Goal: Task Accomplishment & Management: Manage account settings

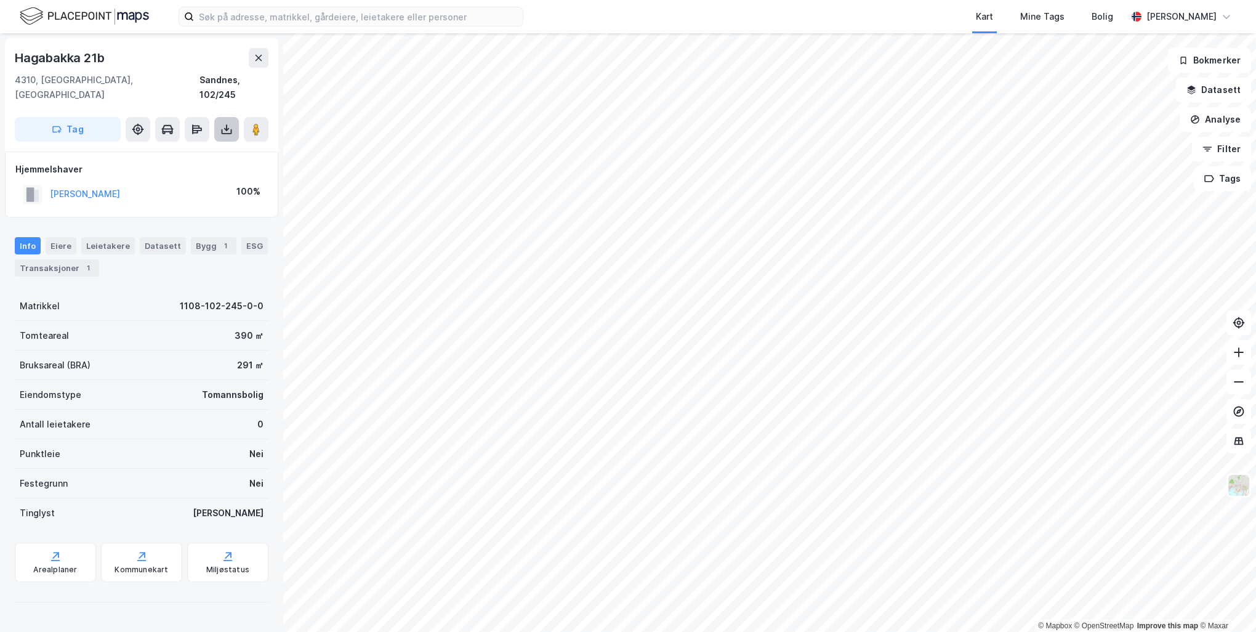
click at [228, 123] on icon at bounding box center [226, 129] width 12 height 12
click at [211, 169] on div "Last ned matrikkelrapport" at bounding box center [181, 174] width 102 height 10
click at [68, 259] on div "Transaksjoner 1" at bounding box center [57, 267] width 84 height 17
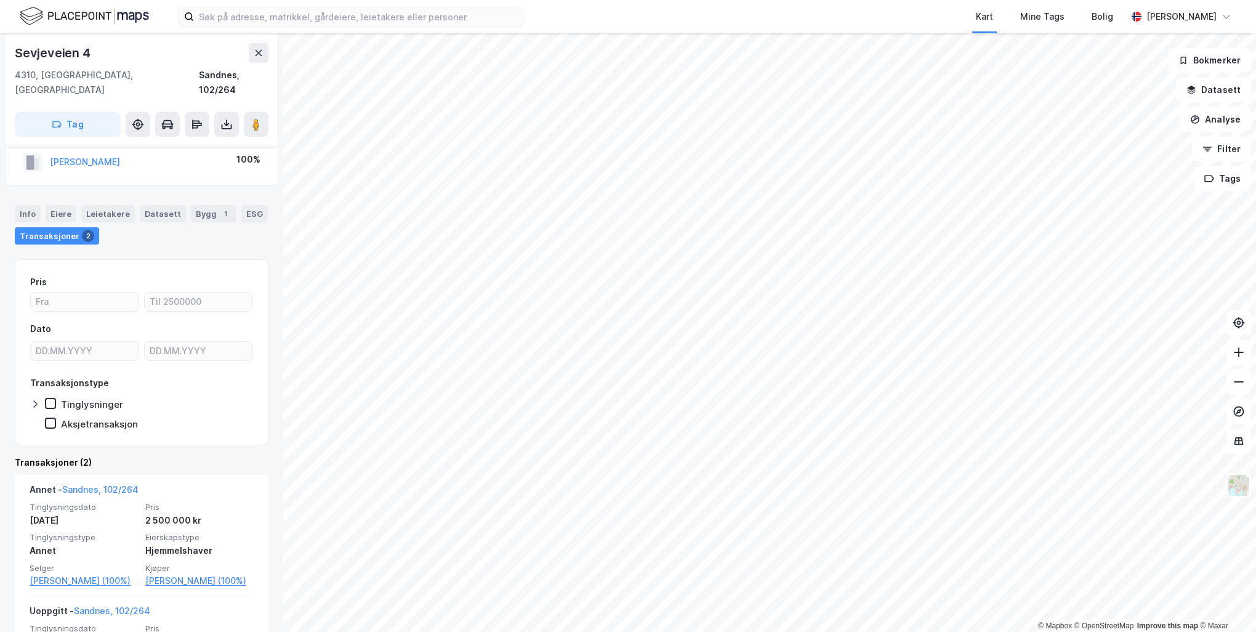
scroll to position [23, 0]
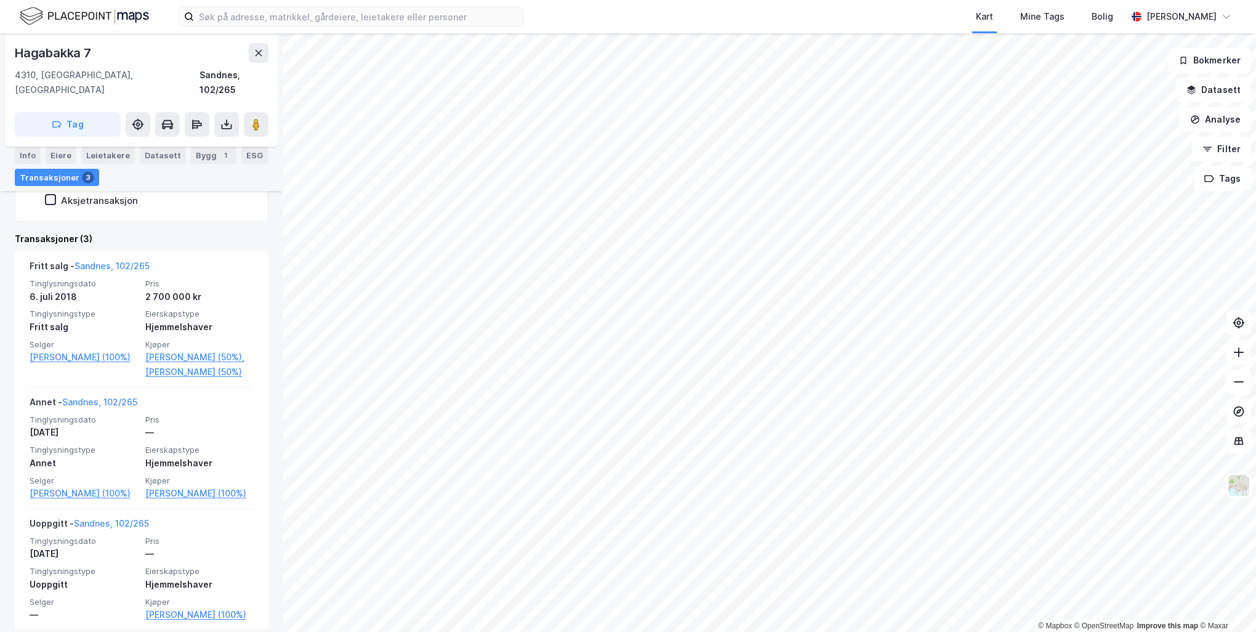
scroll to position [260, 0]
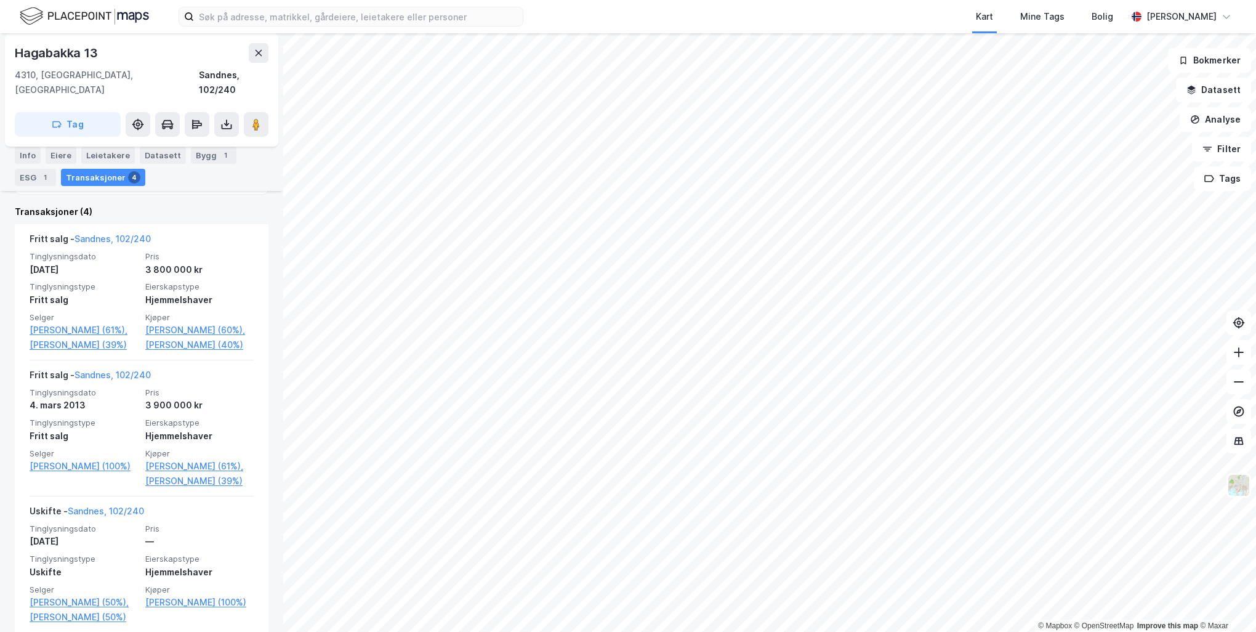
scroll to position [369, 0]
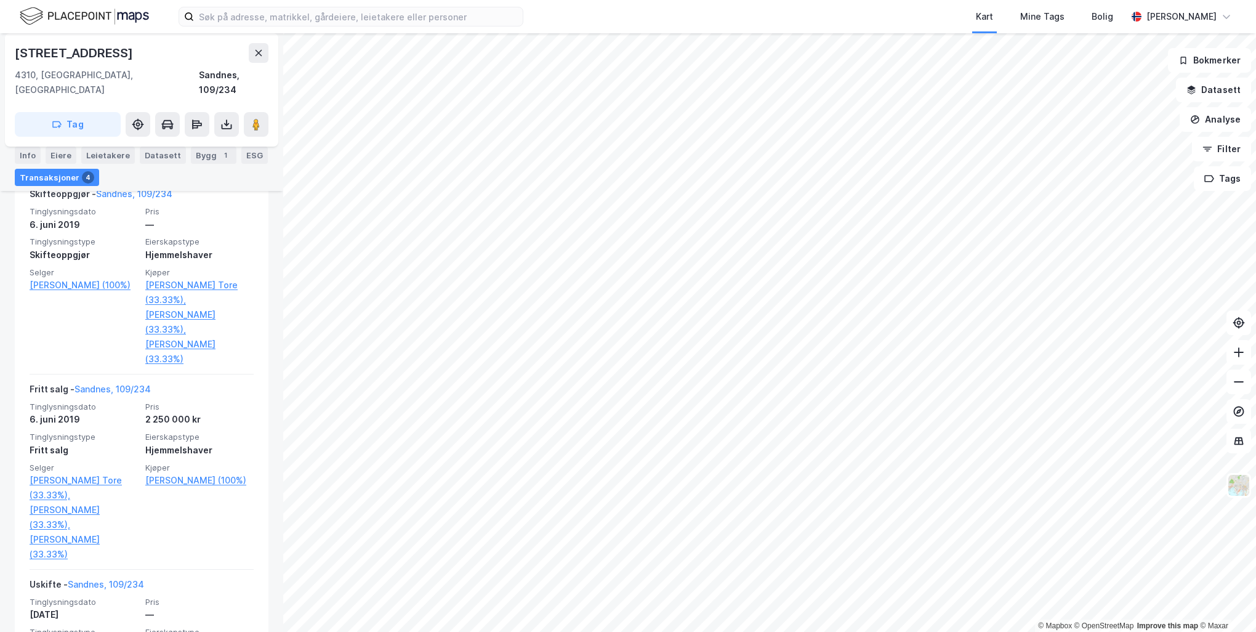
scroll to position [307, 0]
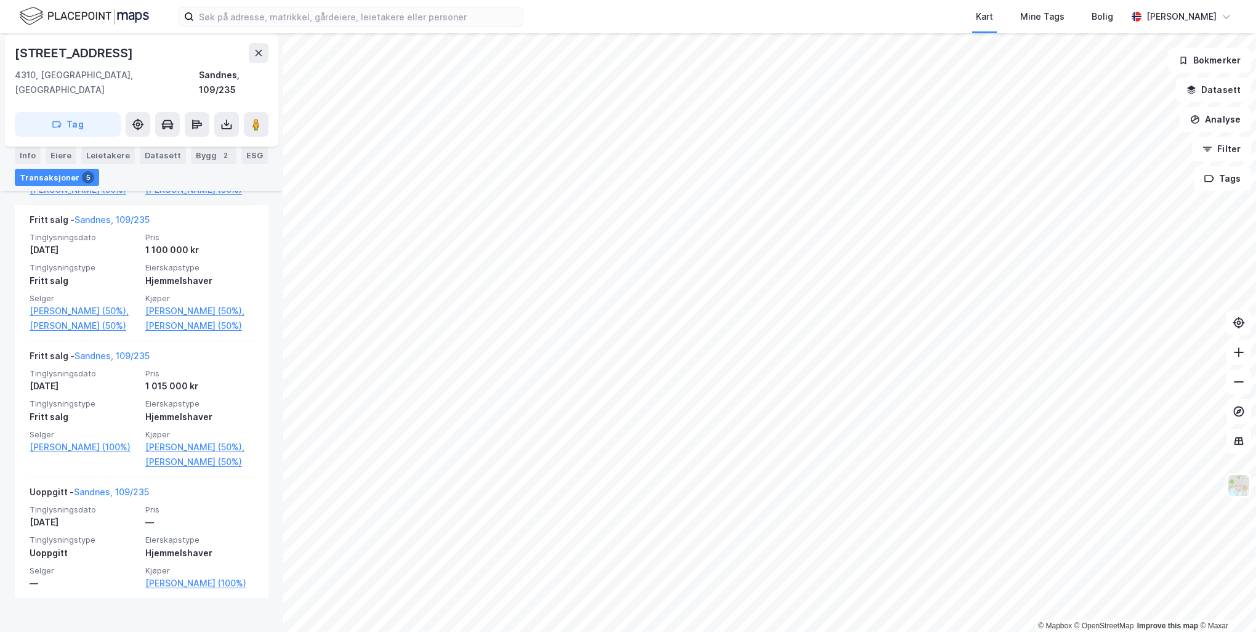
scroll to position [584, 0]
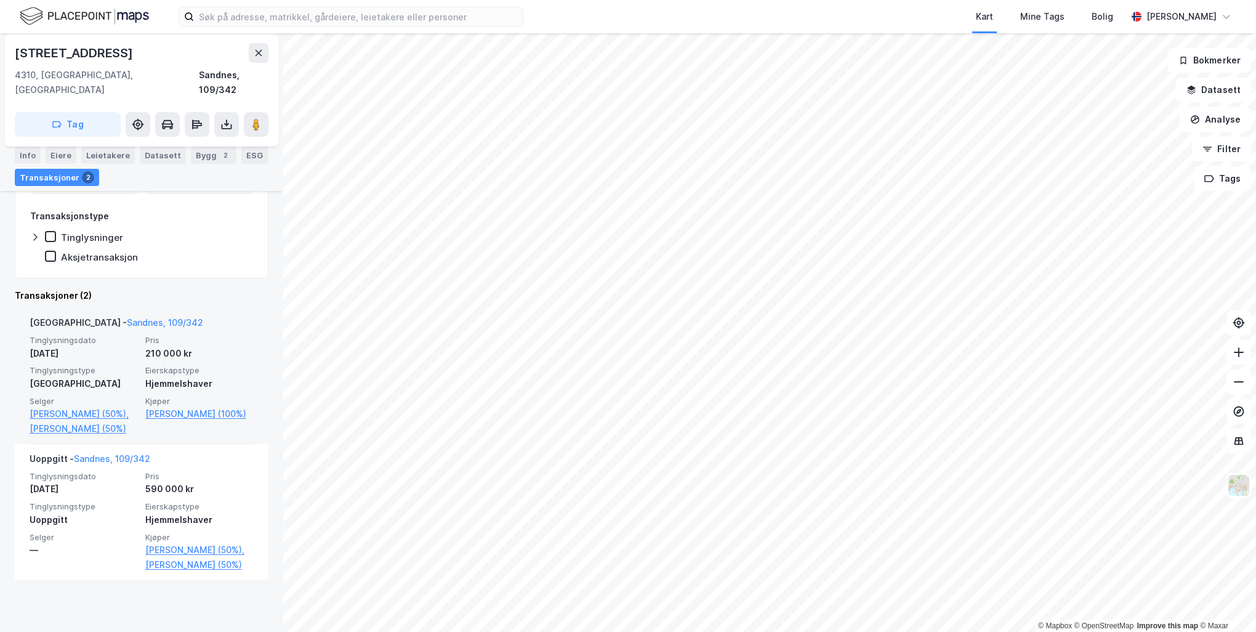
scroll to position [204, 0]
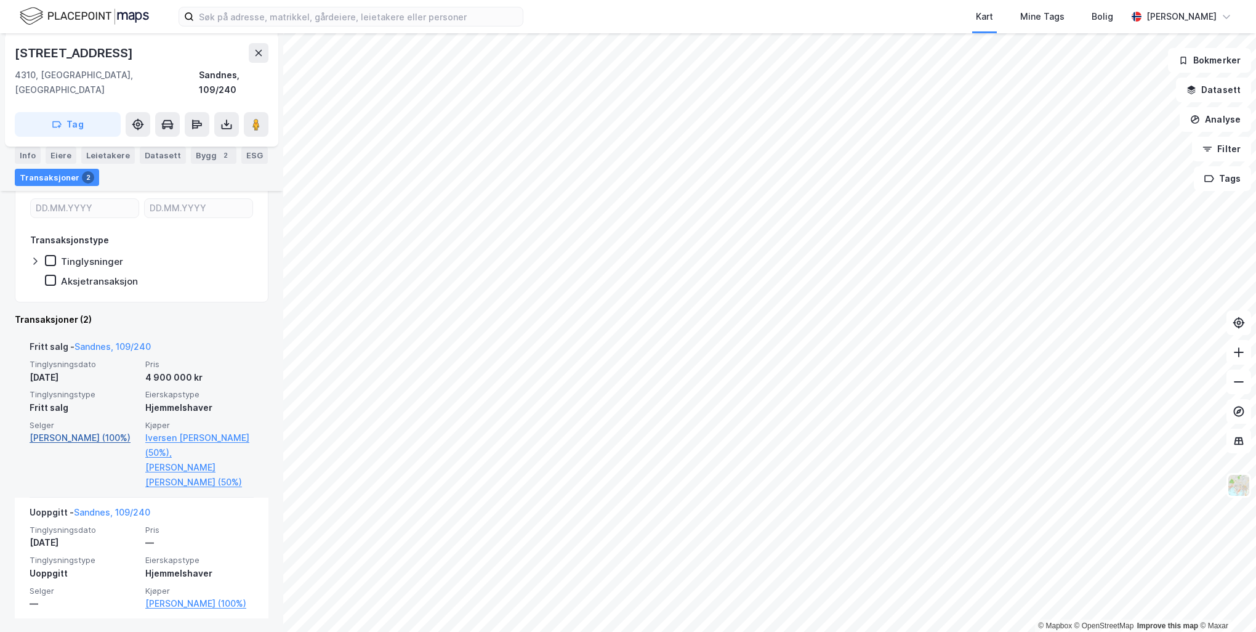
scroll to position [201, 0]
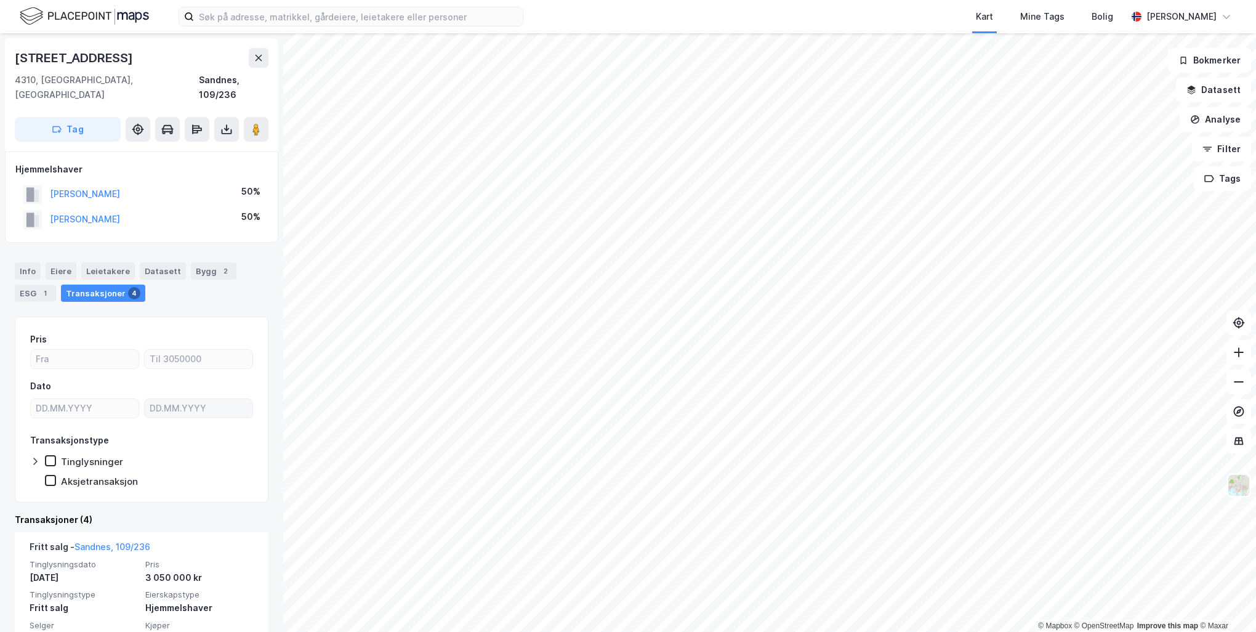
scroll to position [123, 0]
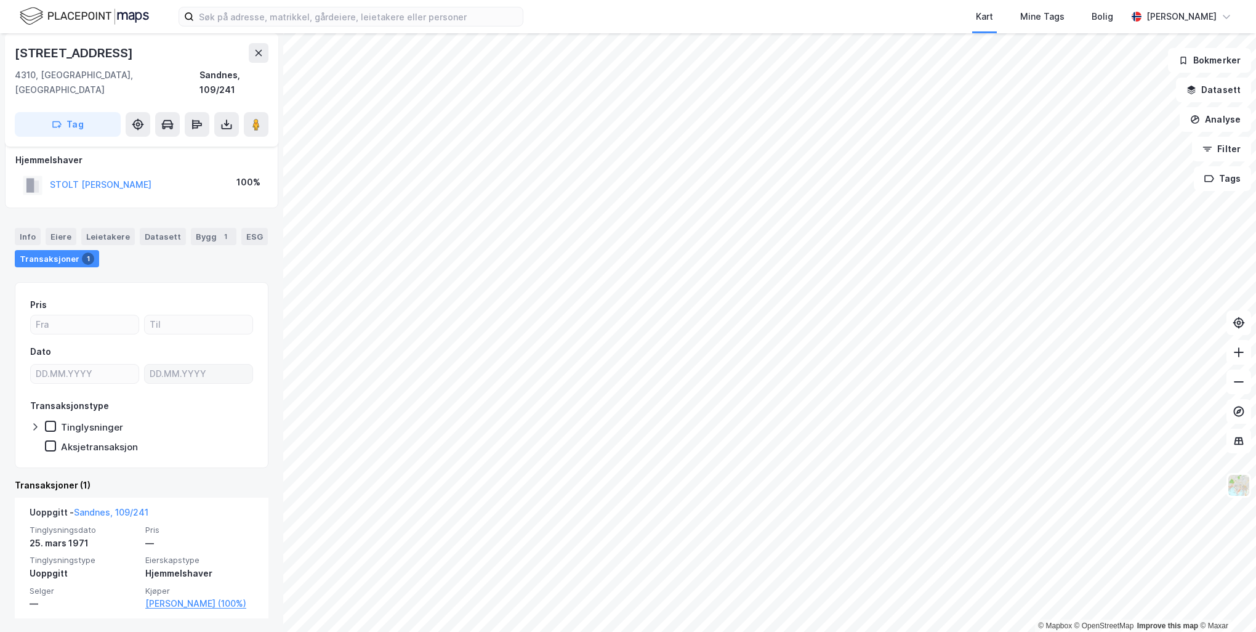
scroll to position [10, 0]
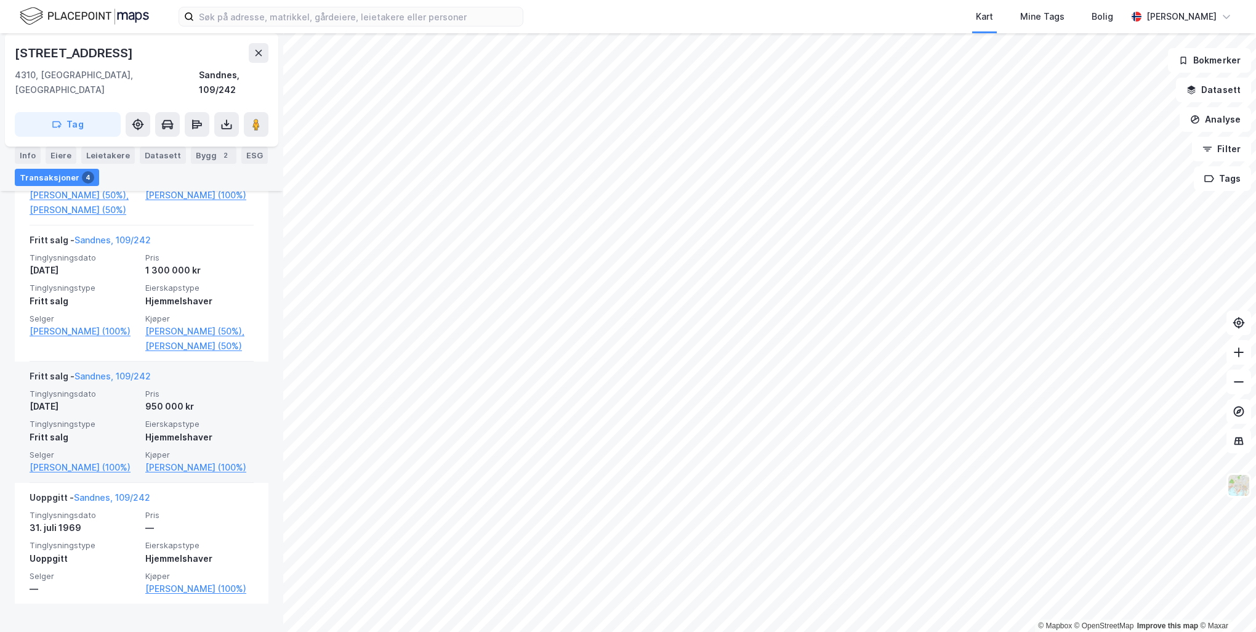
scroll to position [418, 0]
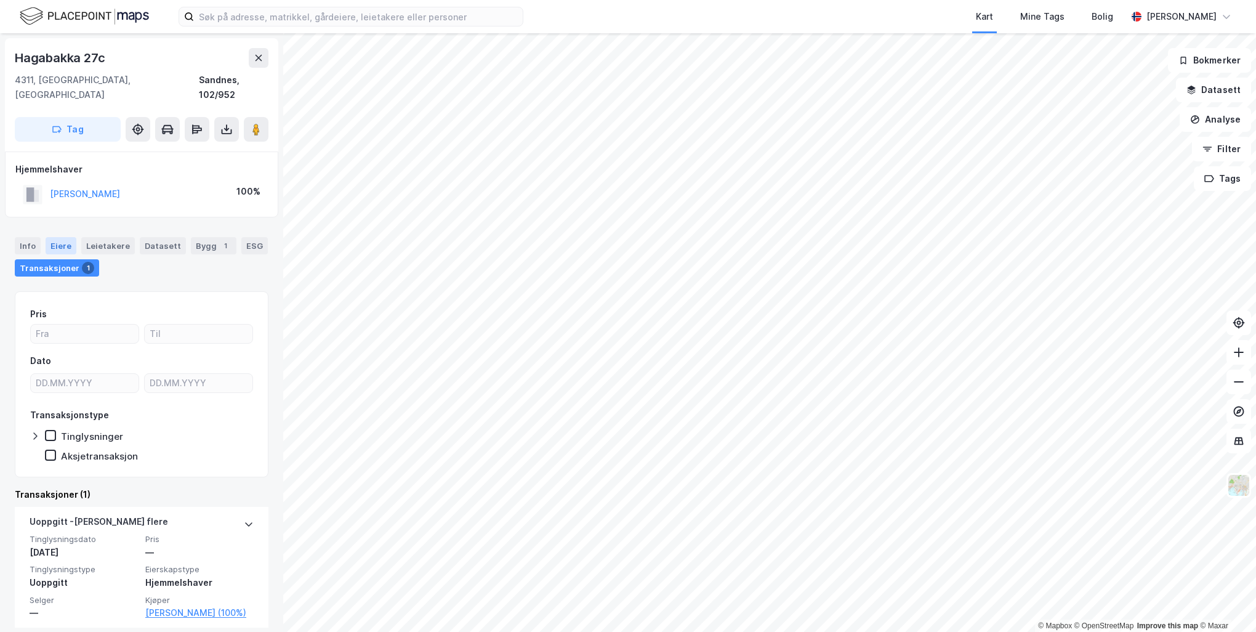
click at [55, 237] on div "Eiere" at bounding box center [61, 245] width 31 height 17
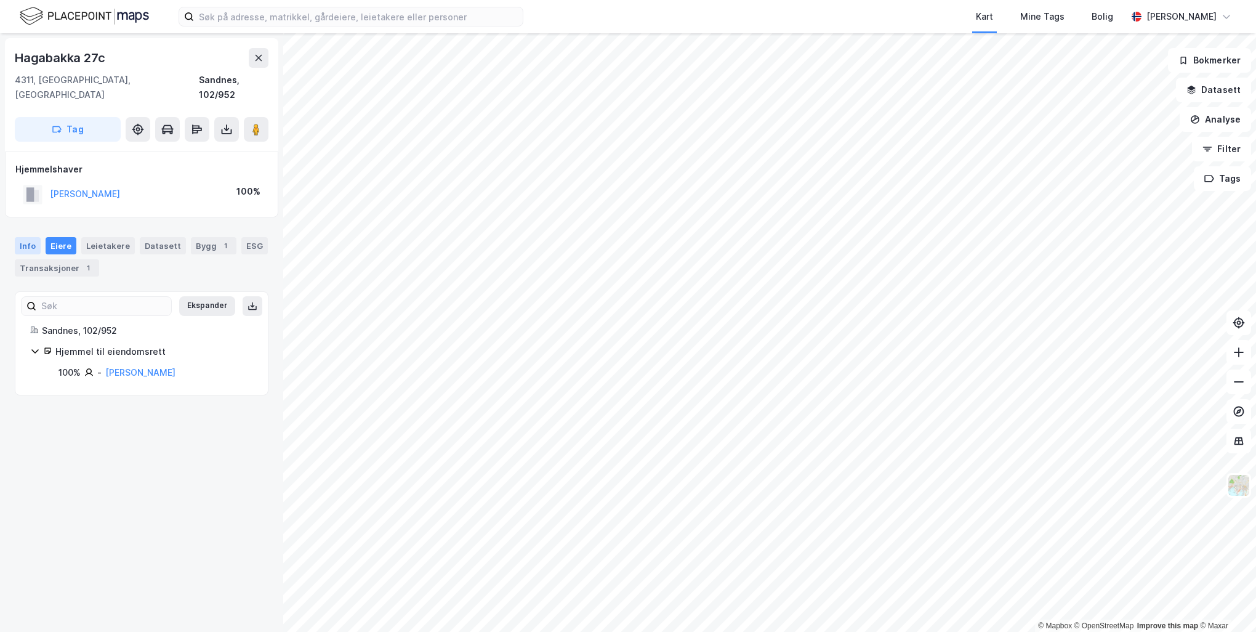
click at [30, 237] on div "Info" at bounding box center [28, 245] width 26 height 17
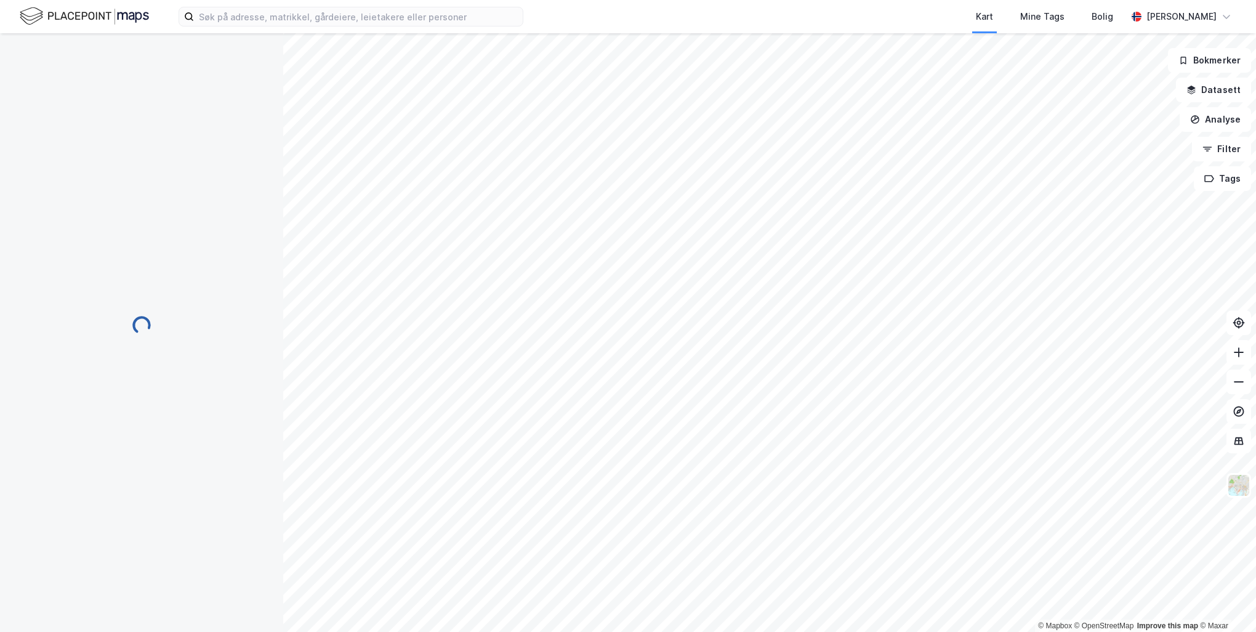
scroll to position [49, 0]
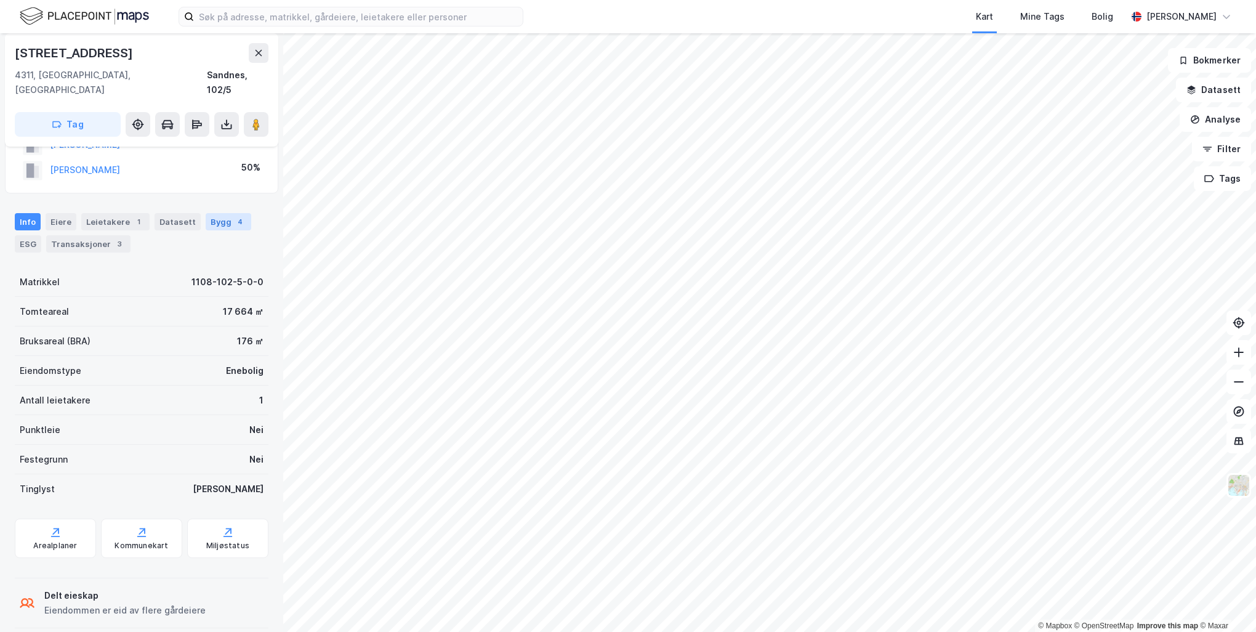
click at [234, 215] on div "4" at bounding box center [240, 221] width 12 height 12
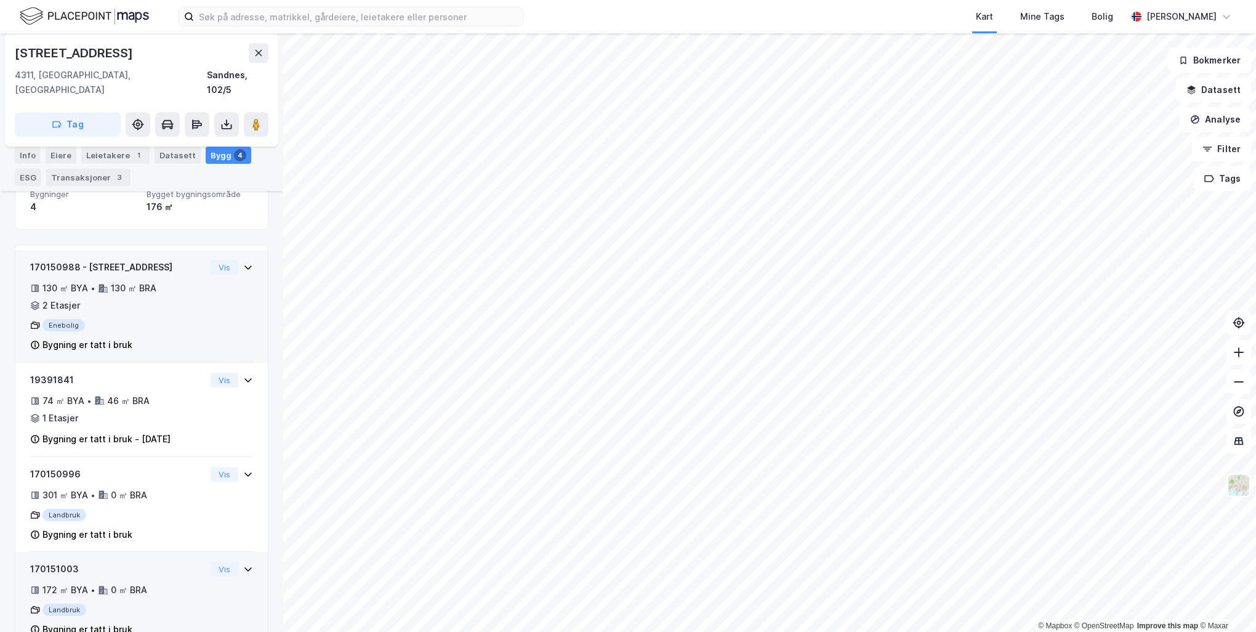
scroll to position [161, 0]
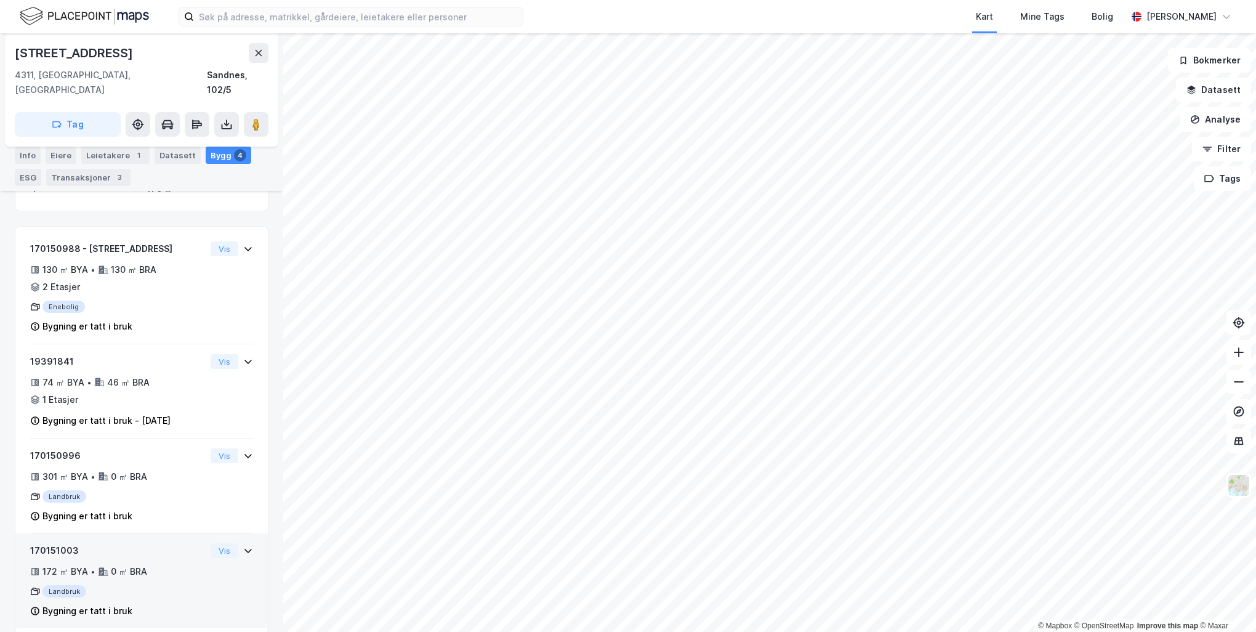
click at [243, 545] on icon at bounding box center [248, 550] width 10 height 10
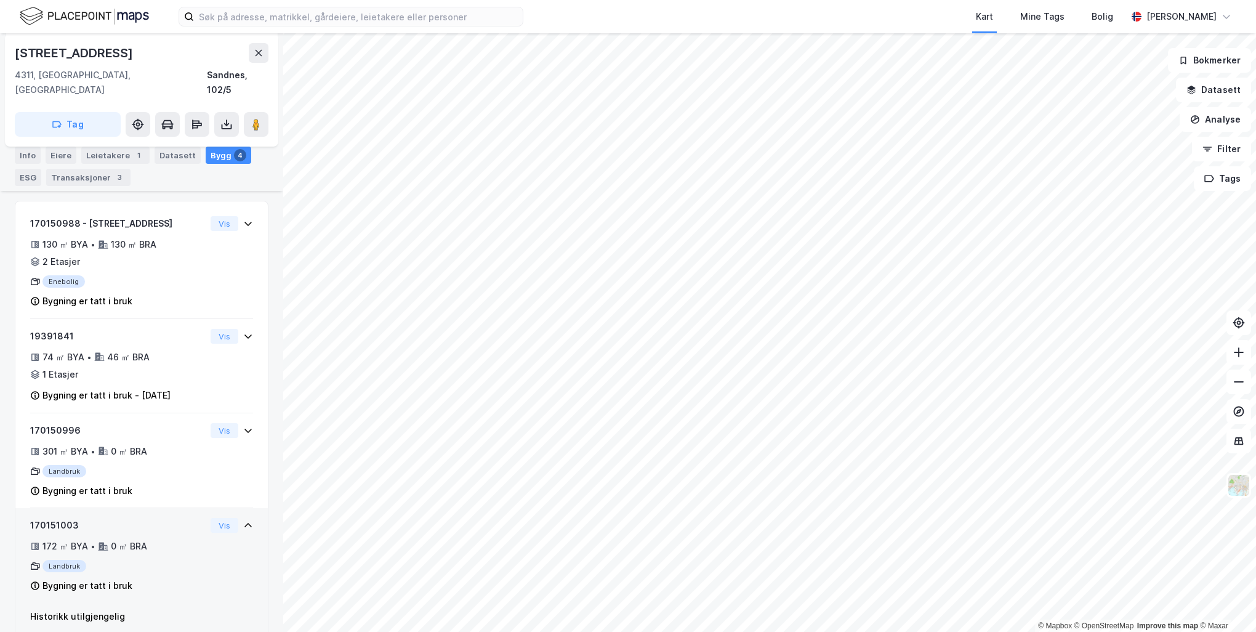
scroll to position [197, 0]
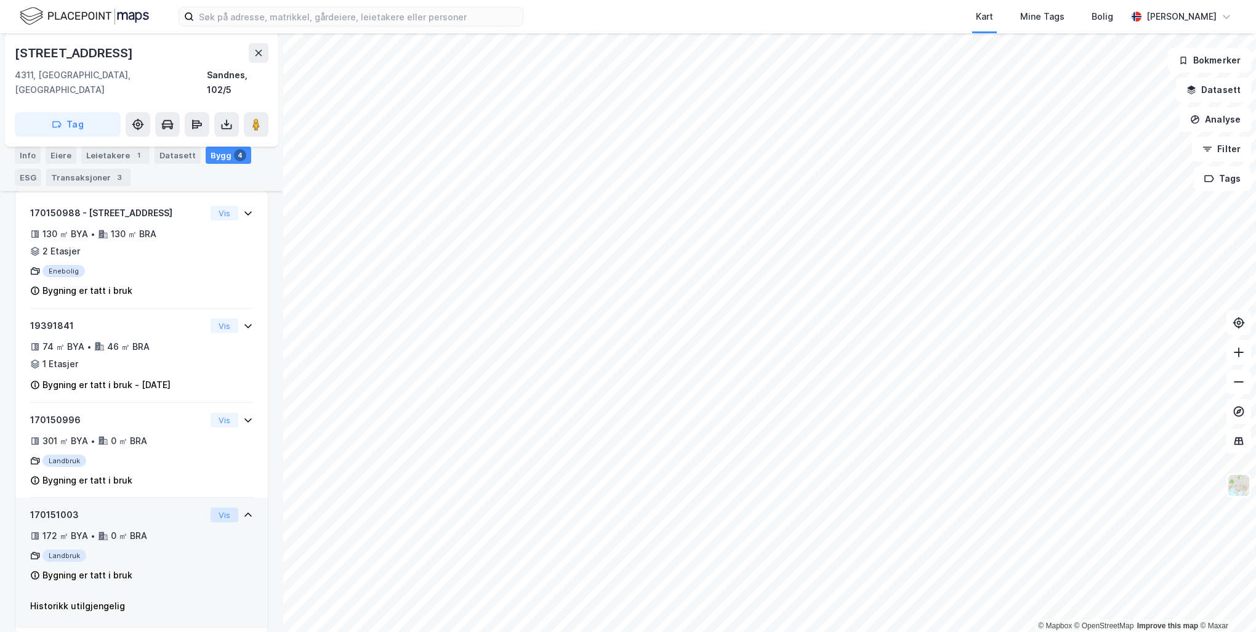
click at [219, 507] on button "Vis" at bounding box center [225, 514] width 28 height 15
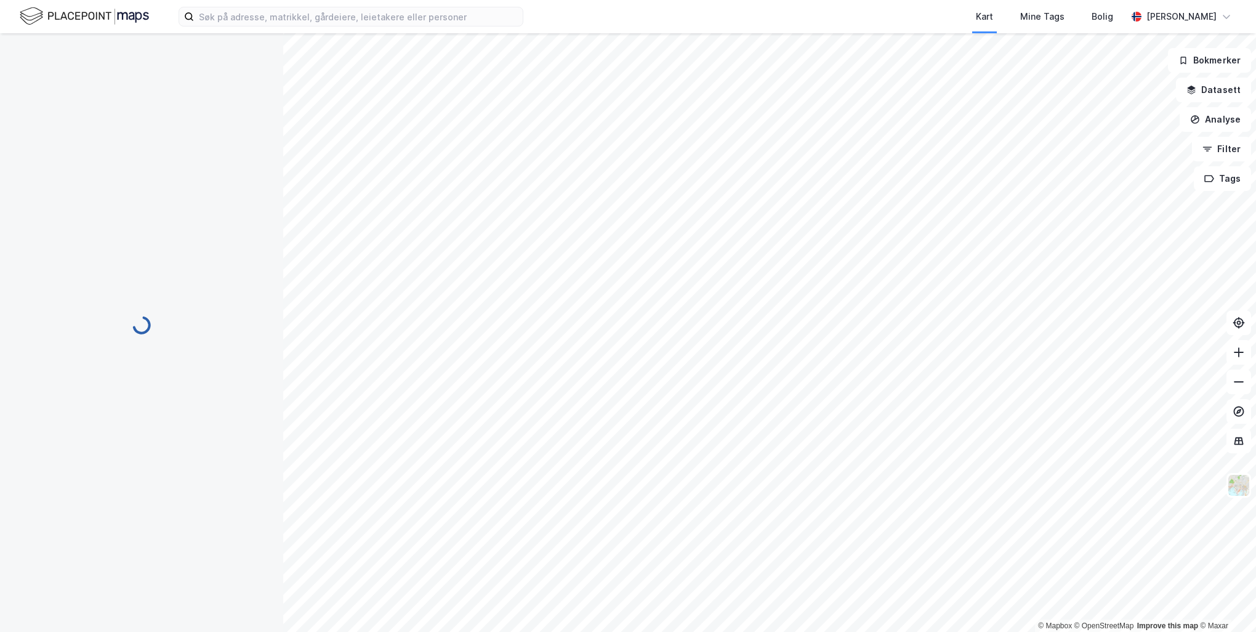
scroll to position [161, 0]
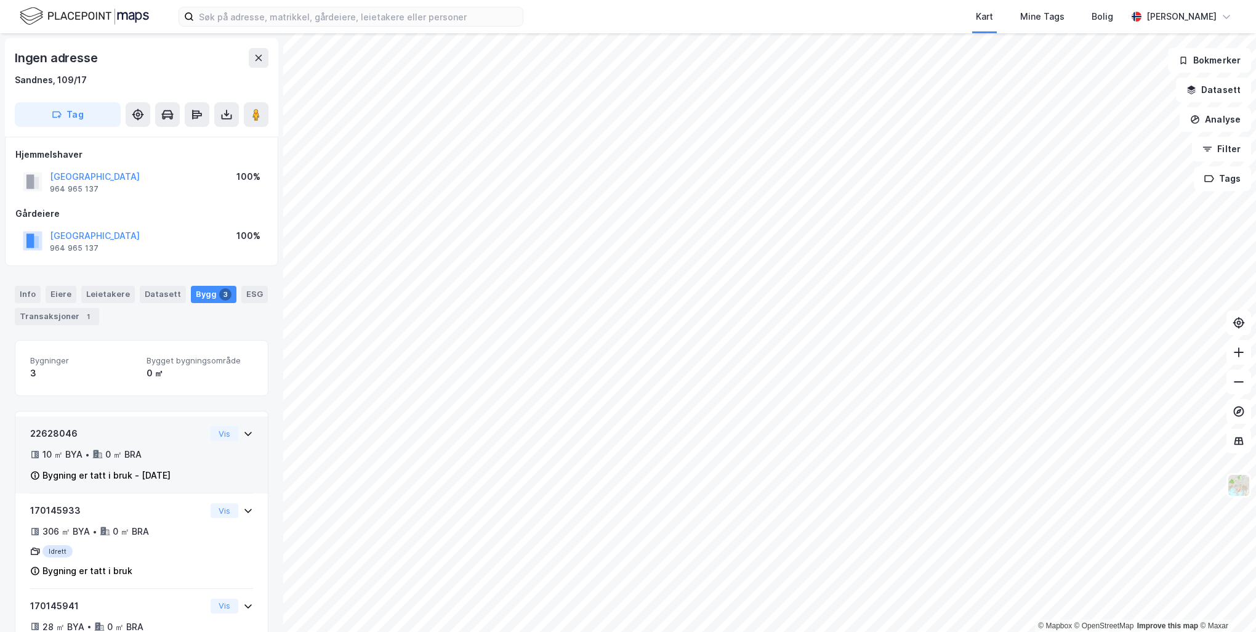
scroll to position [52, 0]
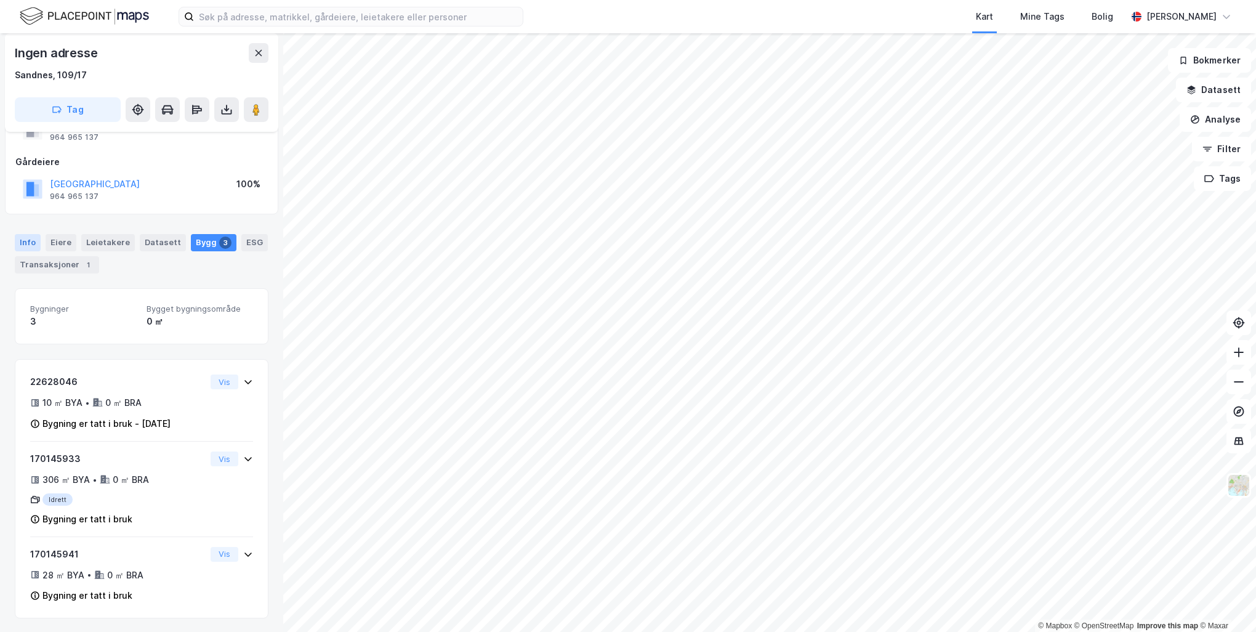
click at [28, 244] on div "Info" at bounding box center [28, 242] width 26 height 17
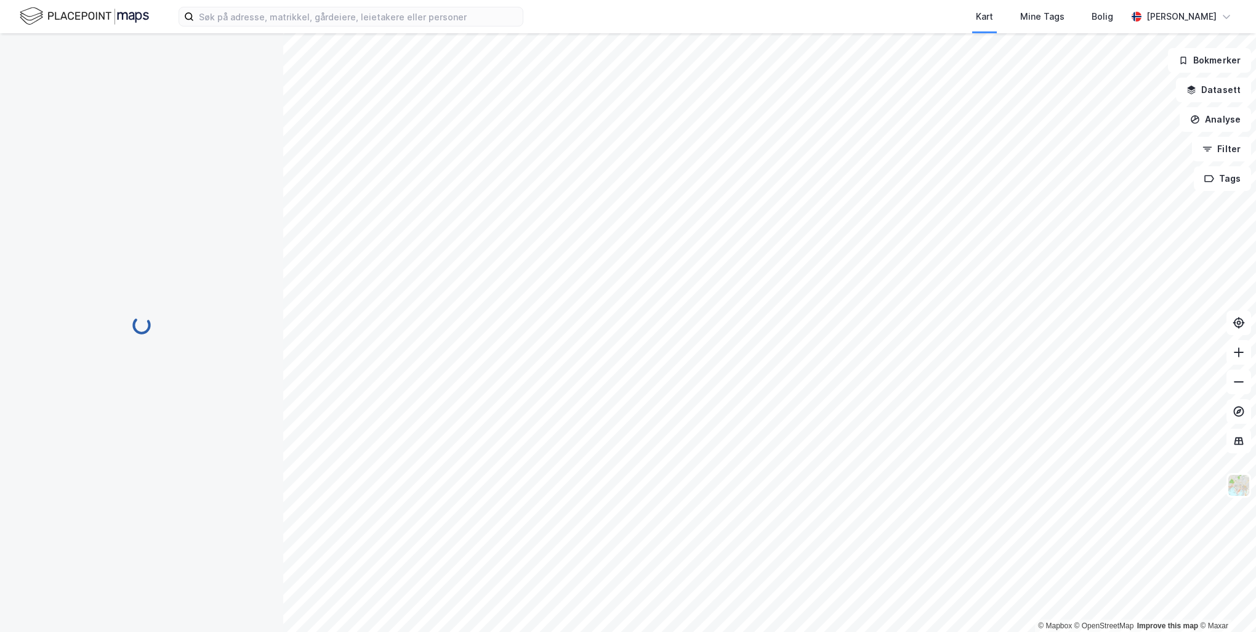
scroll to position [52, 0]
click at [816, 374] on button "Lukk" at bounding box center [816, 367] width 33 height 20
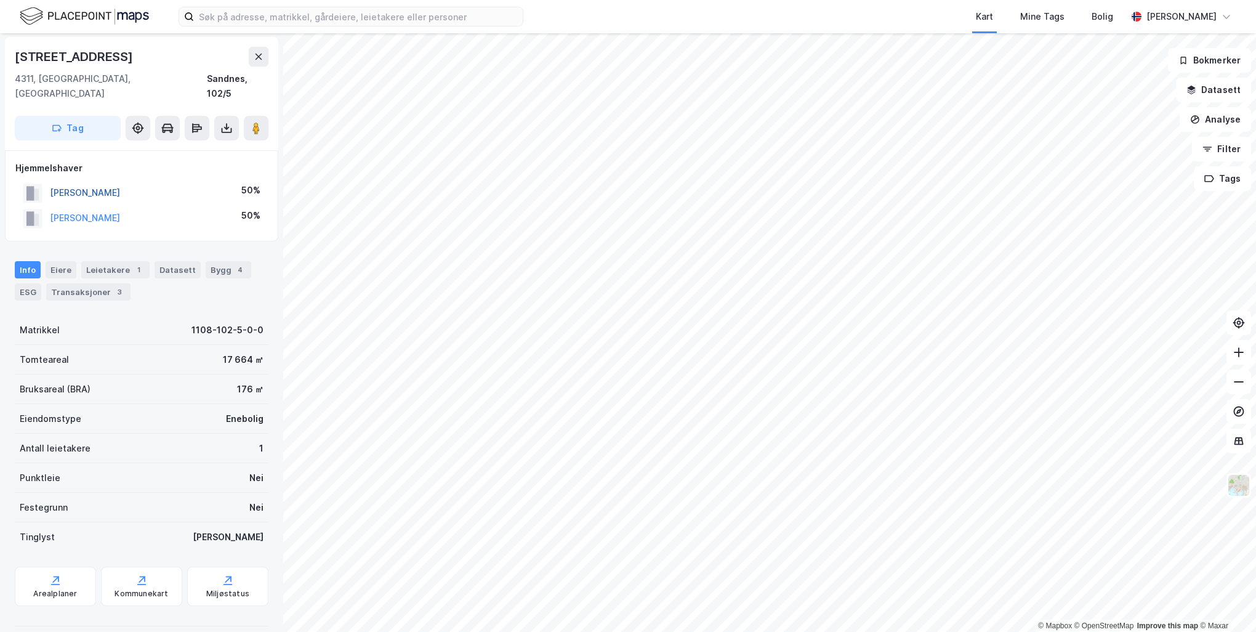
click at [0, 0] on button "[PERSON_NAME]" at bounding box center [0, 0] width 0 height 0
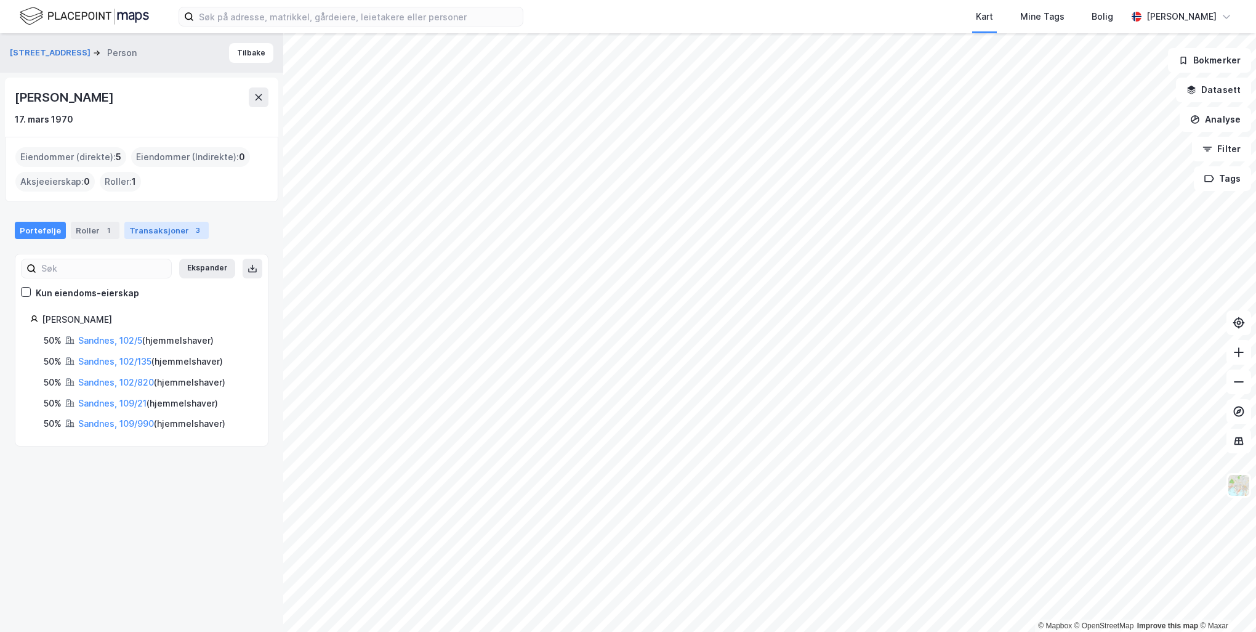
click at [146, 229] on div "Transaksjoner 3" at bounding box center [166, 230] width 84 height 17
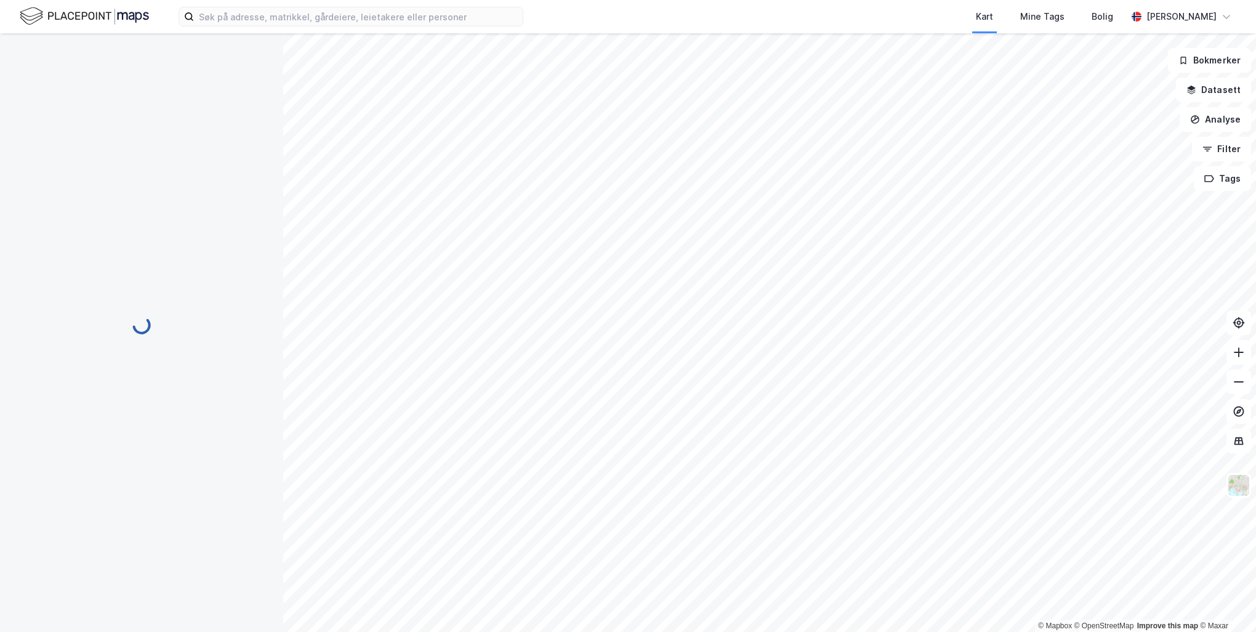
scroll to position [1, 0]
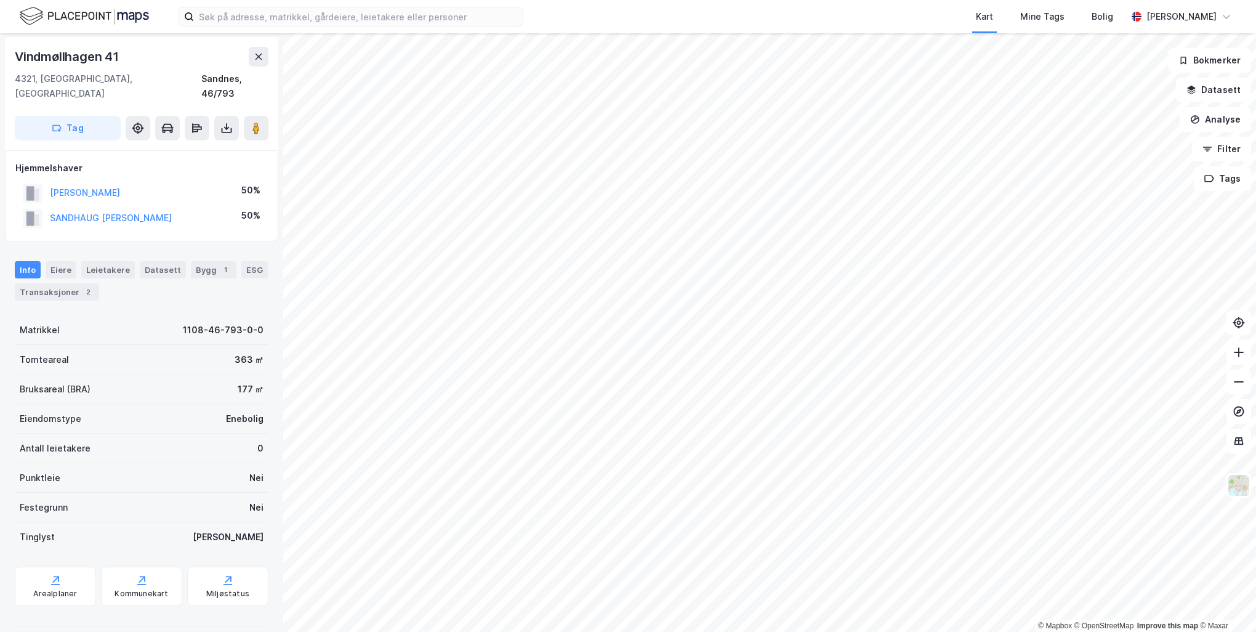
scroll to position [1, 0]
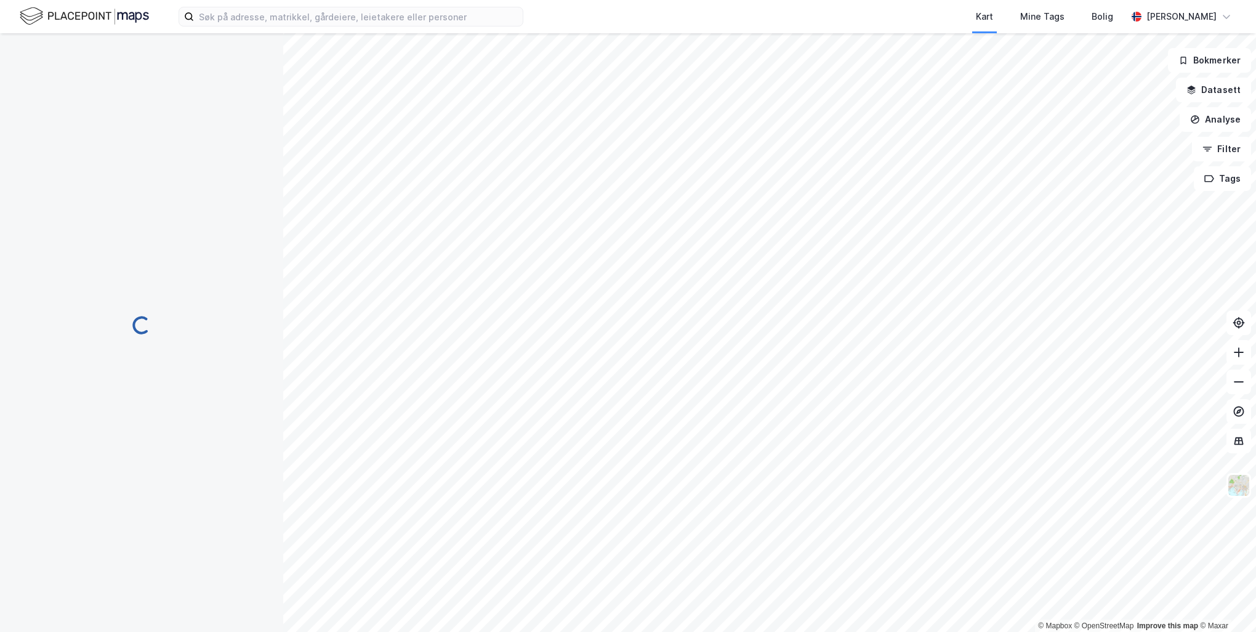
scroll to position [1, 0]
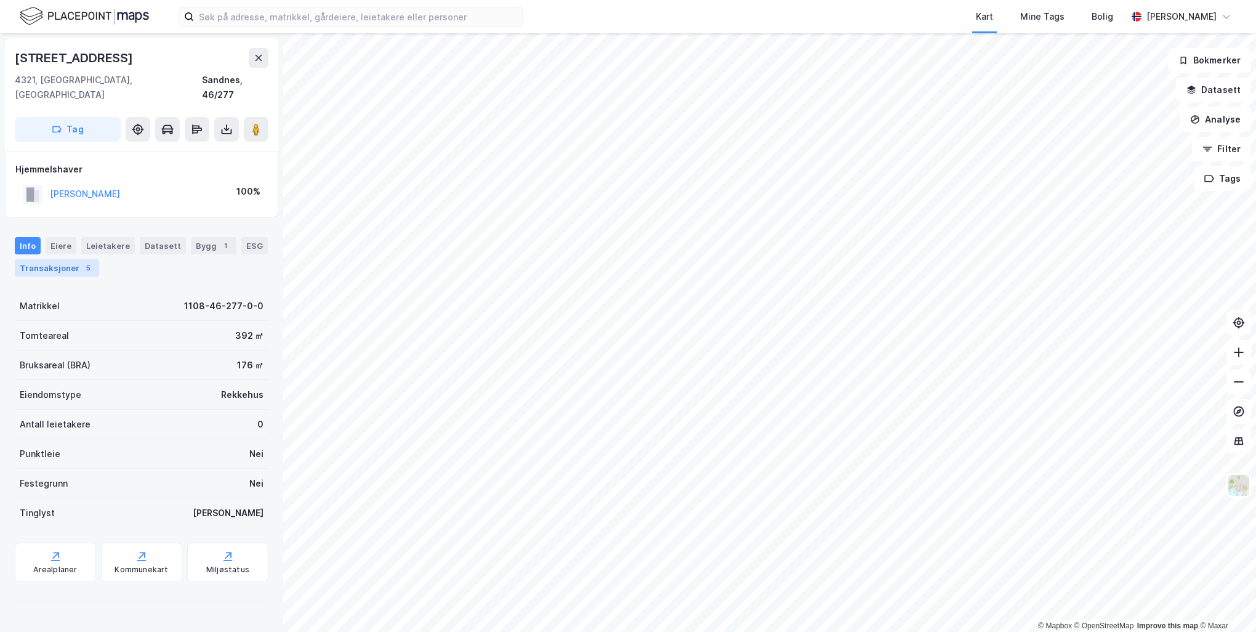
click at [65, 259] on div "Transaksjoner 5" at bounding box center [57, 267] width 84 height 17
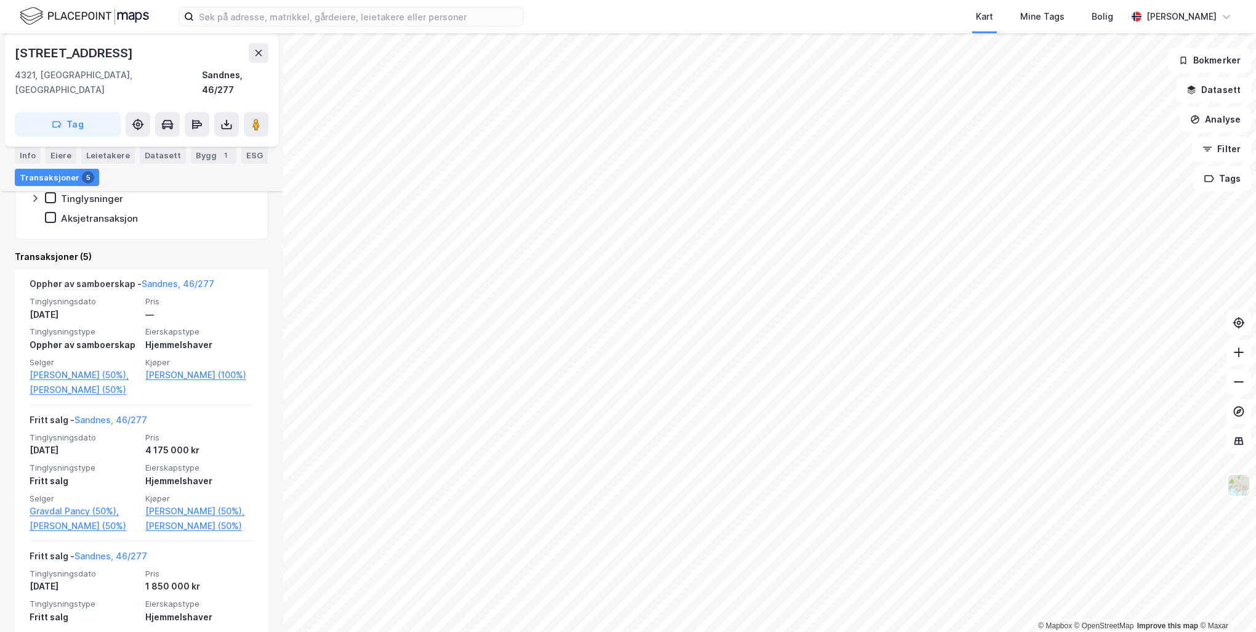
scroll to position [308, 0]
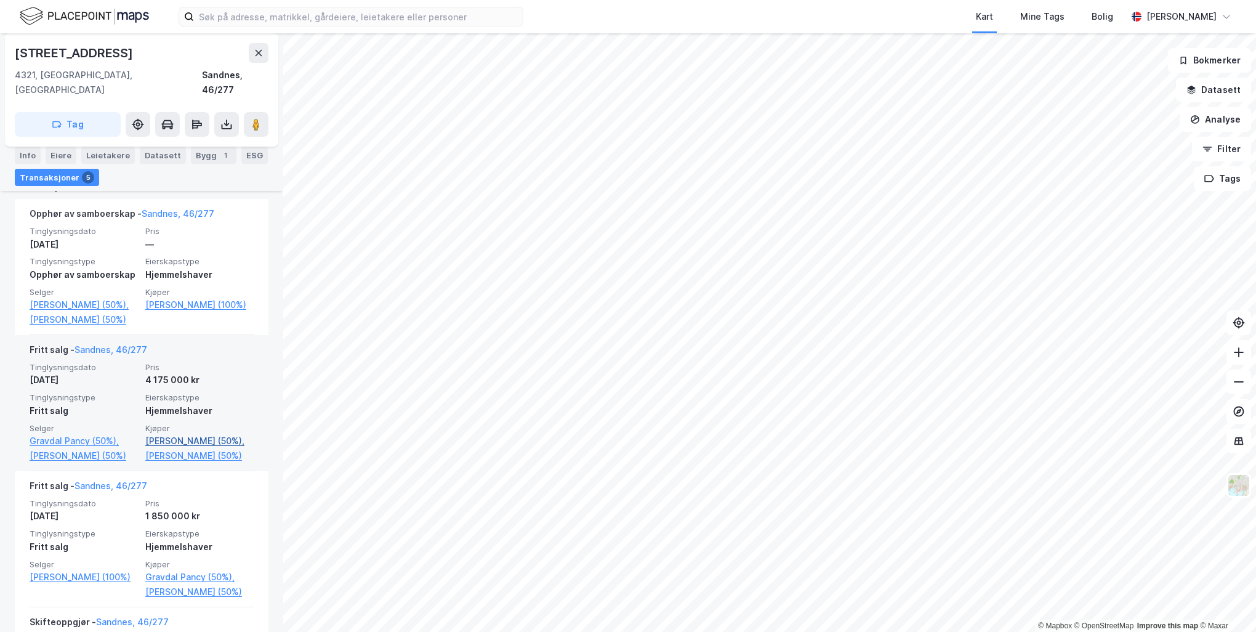
click at [159, 433] on link "[PERSON_NAME] (50%)," at bounding box center [199, 440] width 108 height 15
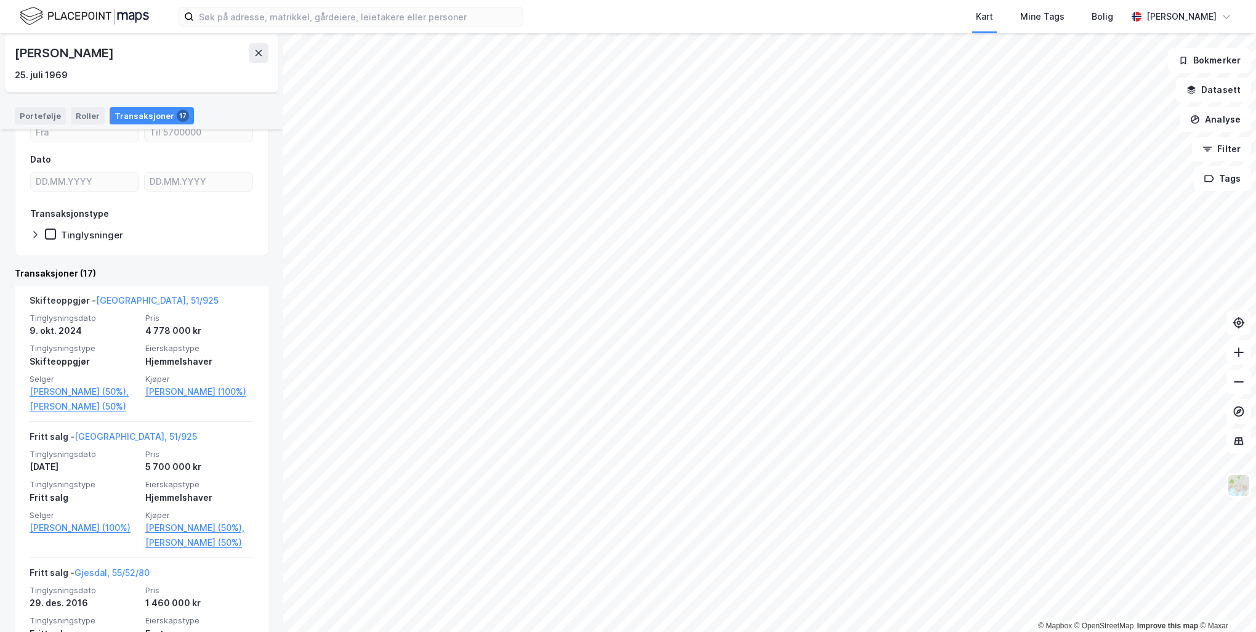
scroll to position [185, 0]
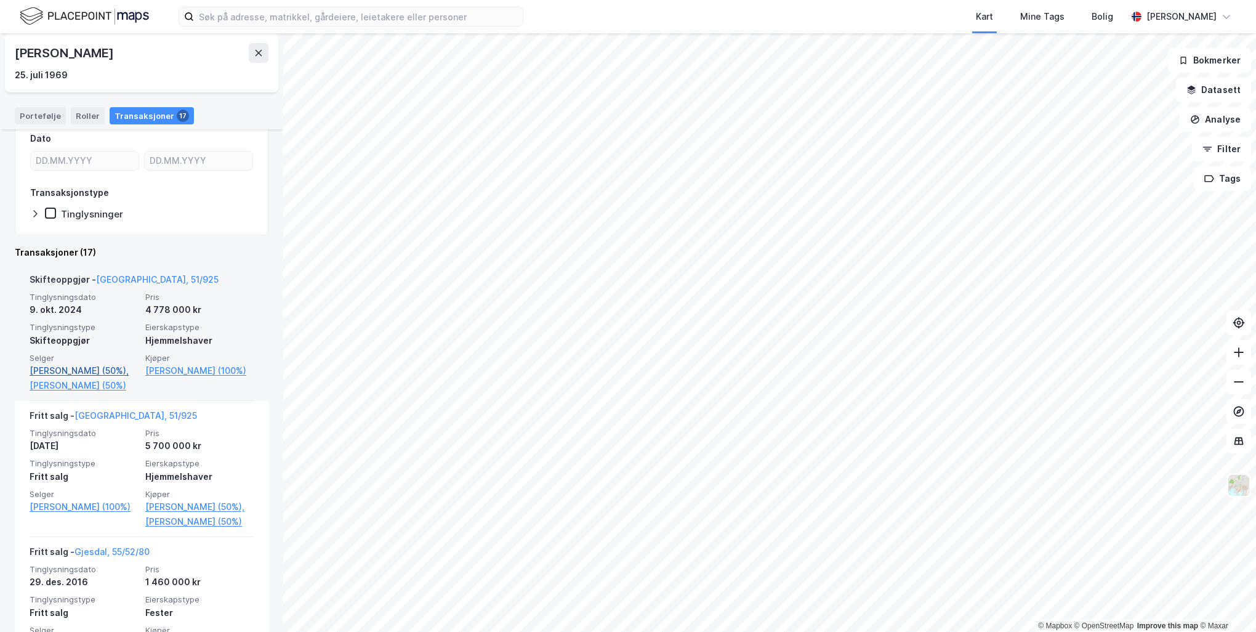
click at [110, 372] on link "[PERSON_NAME] (50%)," at bounding box center [84, 370] width 108 height 15
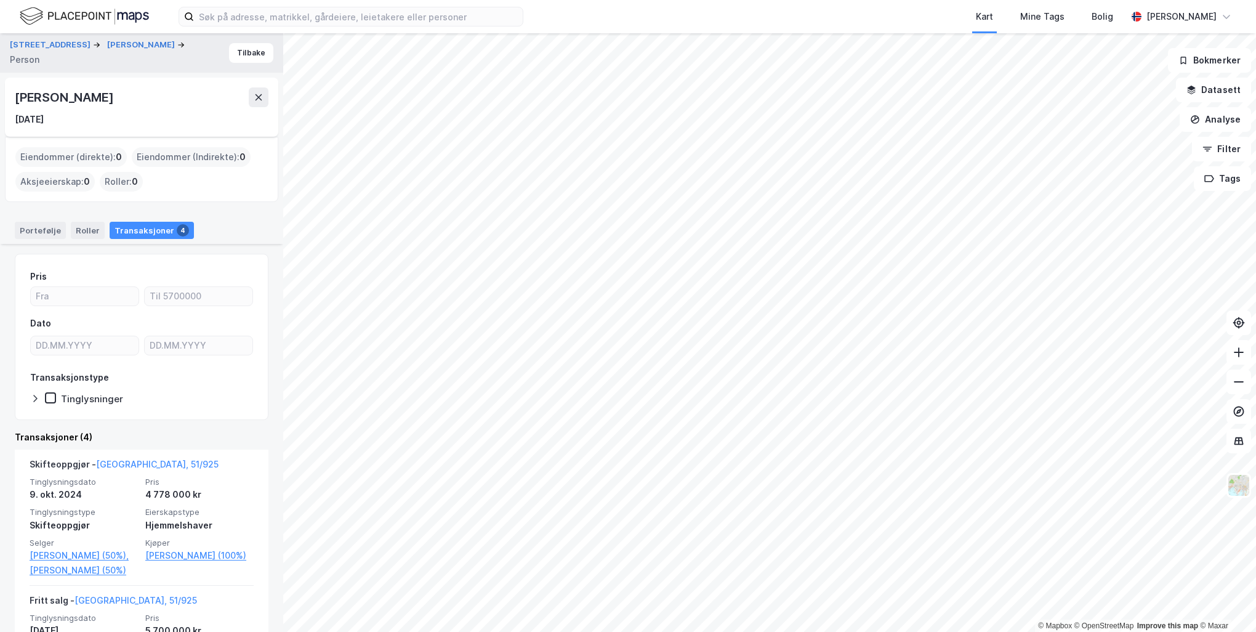
drag, startPoint x: 172, startPoint y: 97, endPoint x: 16, endPoint y: 100, distance: 156.4
click at [16, 100] on div "[PERSON_NAME]" at bounding box center [65, 97] width 101 height 20
drag, startPoint x: 16, startPoint y: 100, endPoint x: 34, endPoint y: 102, distance: 18.5
copy div "[PERSON_NAME]"
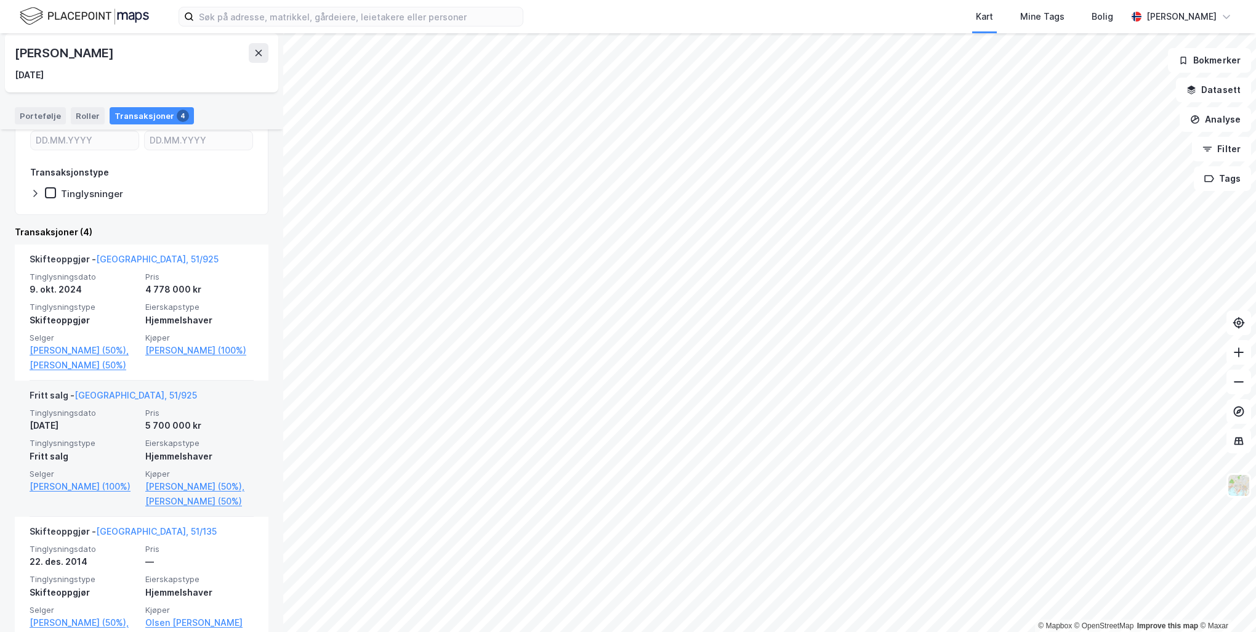
scroll to position [203, 0]
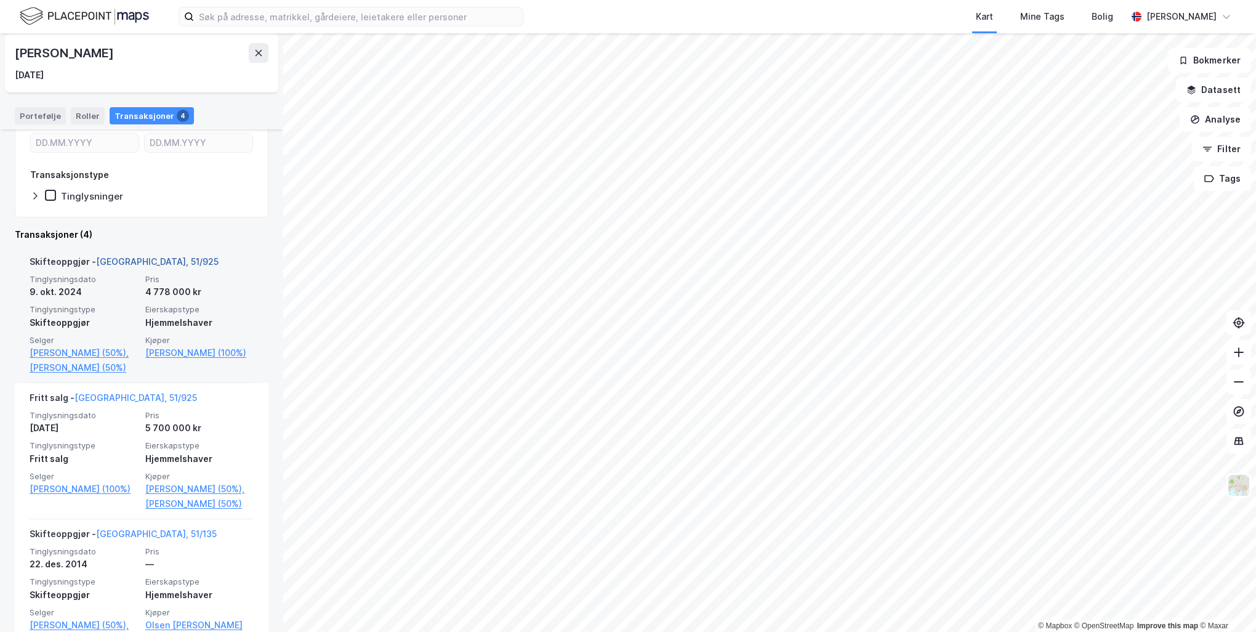
click at [135, 262] on link "[GEOGRAPHIC_DATA], 51/925" at bounding box center [157, 261] width 122 height 10
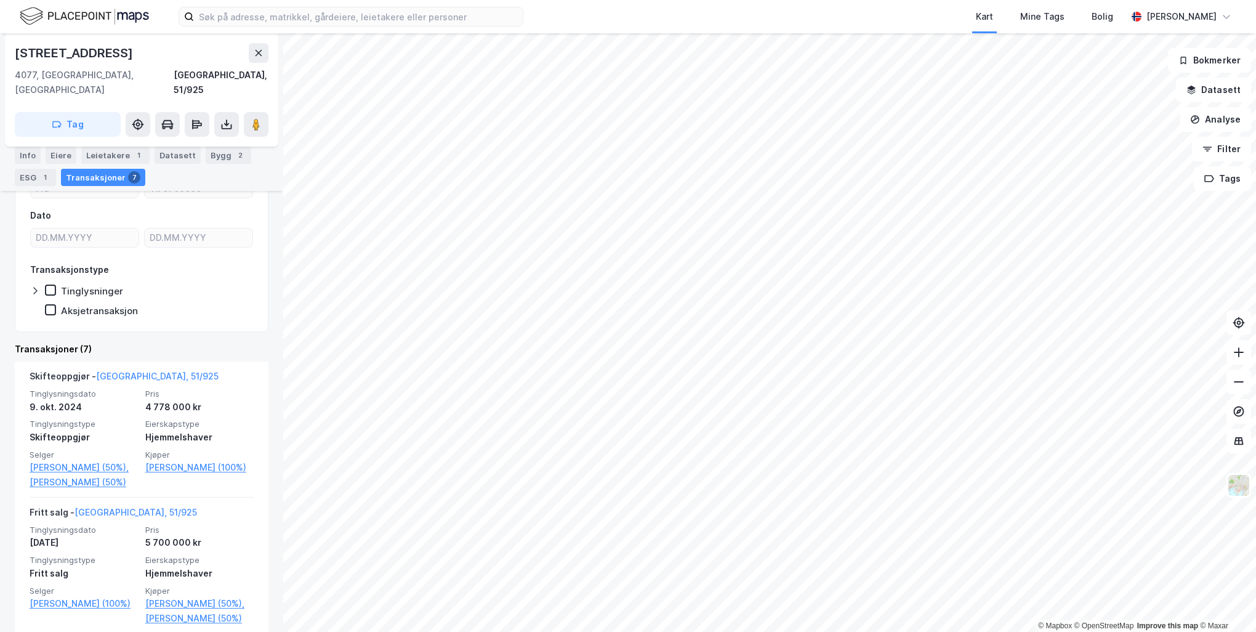
scroll to position [62, 0]
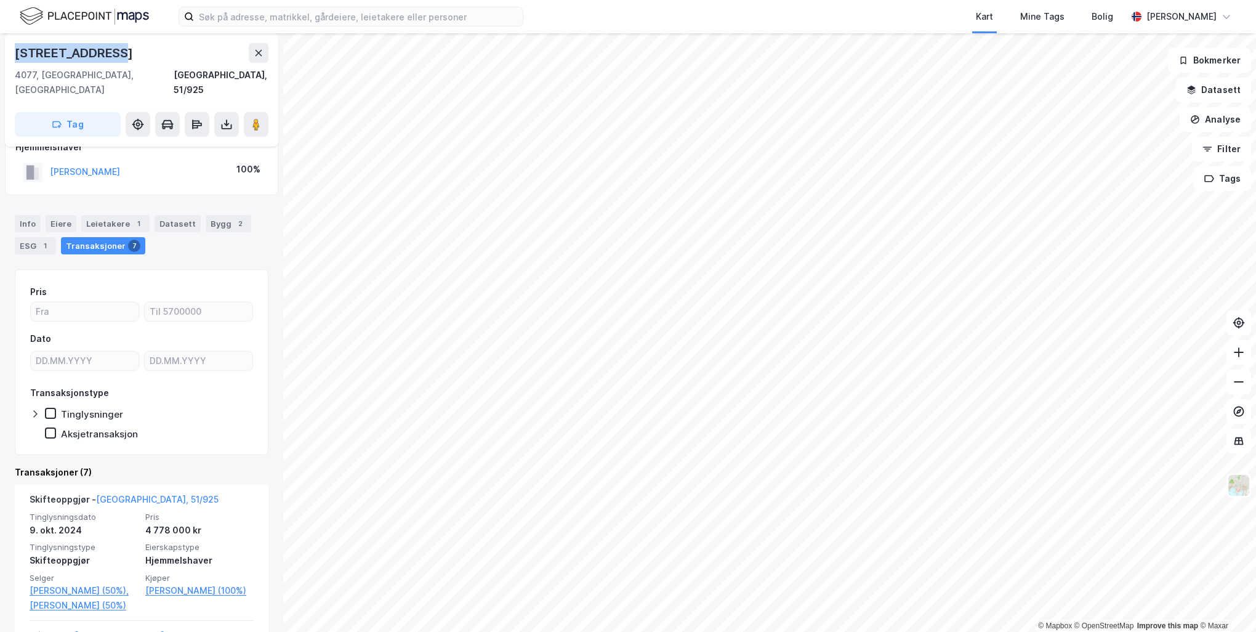
drag, startPoint x: 116, startPoint y: 46, endPoint x: 14, endPoint y: 48, distance: 102.2
click at [14, 48] on div "[STREET_ADDRESS]" at bounding box center [141, 89] width 273 height 113
copy div "[STREET_ADDRESS]"
click at [359, 23] on input at bounding box center [358, 16] width 329 height 18
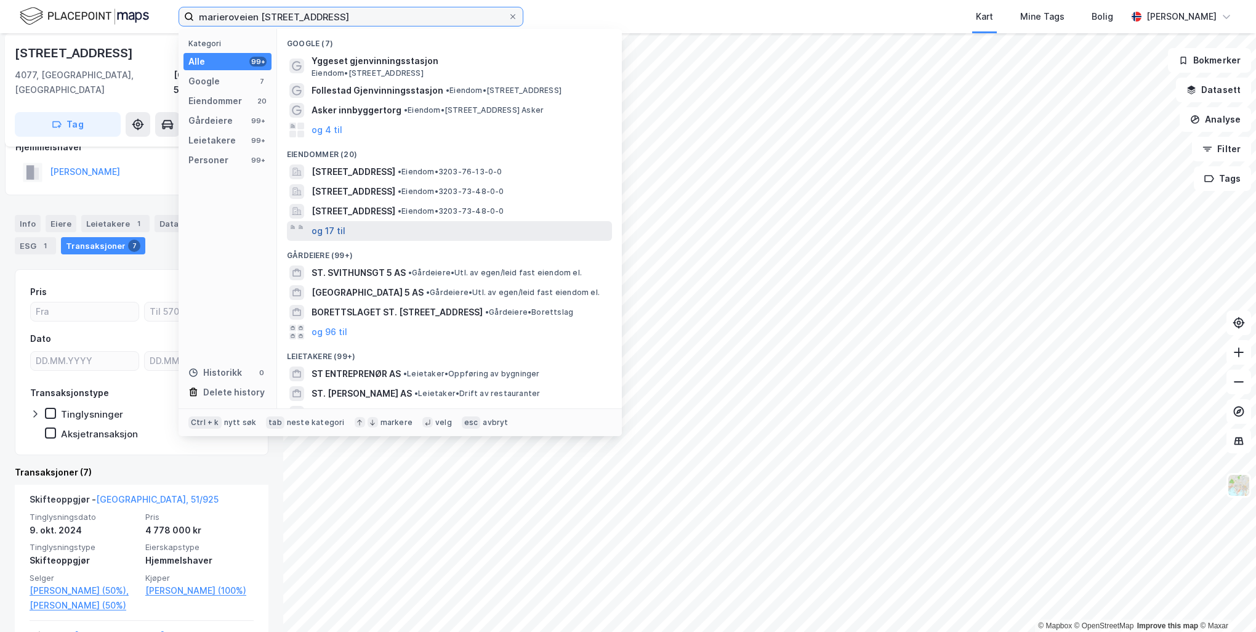
type input "marieroveien [STREET_ADDRESS]"
click at [327, 232] on button "og 17 til" at bounding box center [328, 230] width 34 height 15
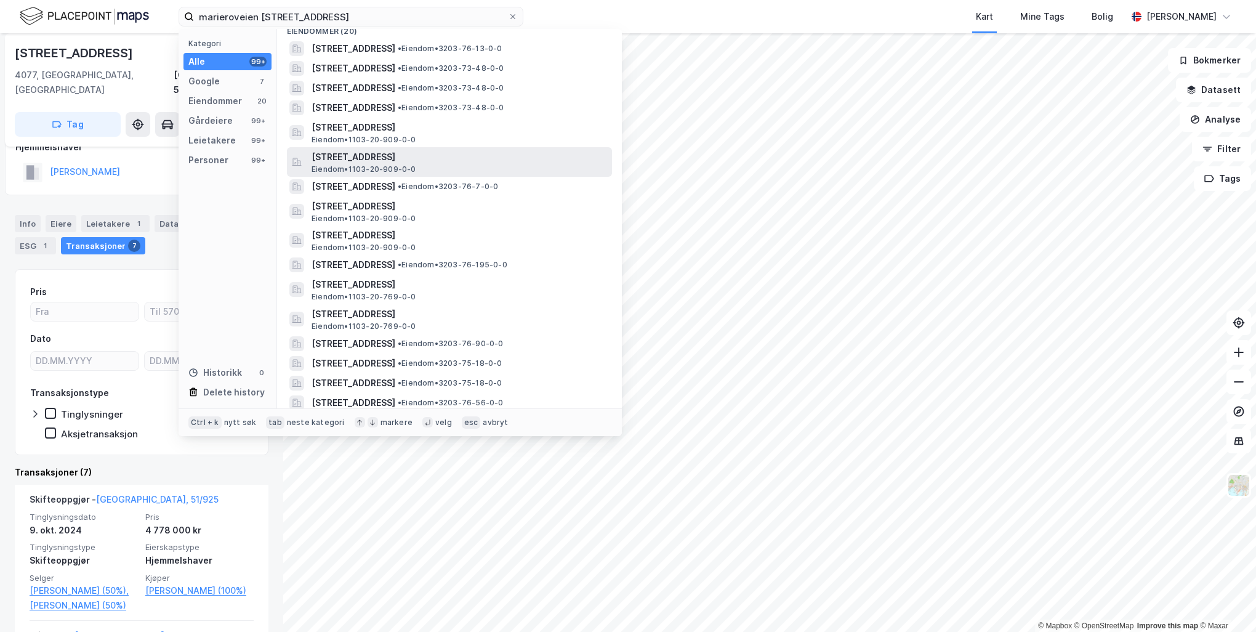
scroll to position [431, 0]
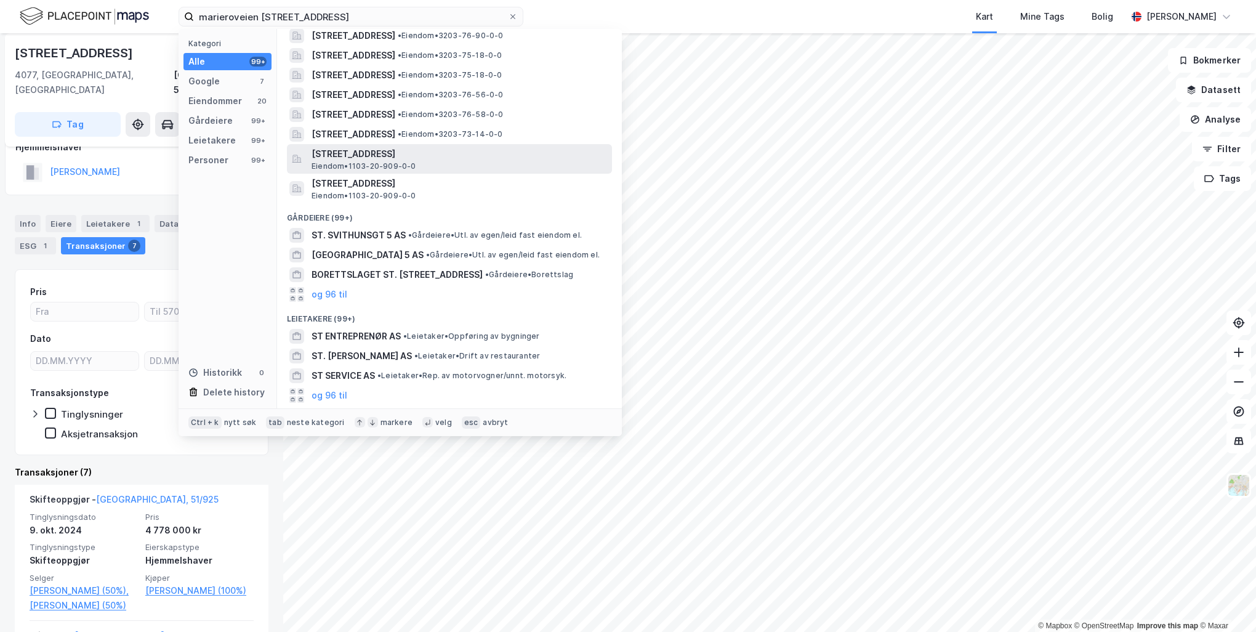
click at [396, 156] on span "[STREET_ADDRESS]" at bounding box center [458, 153] width 295 height 15
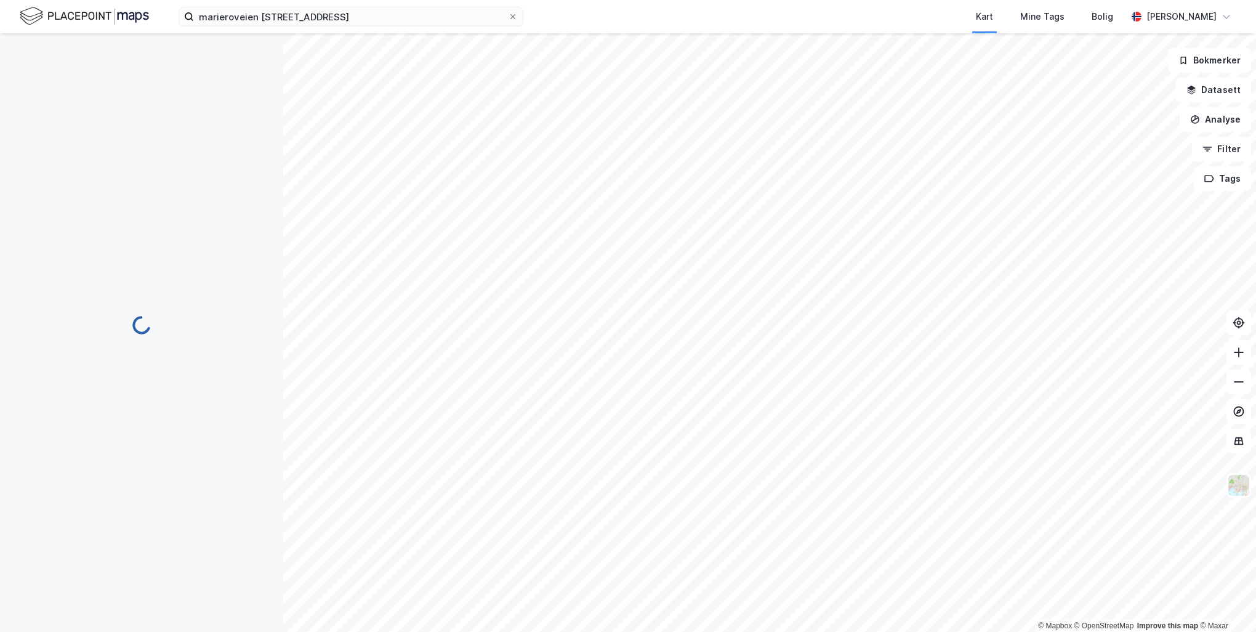
scroll to position [62, 0]
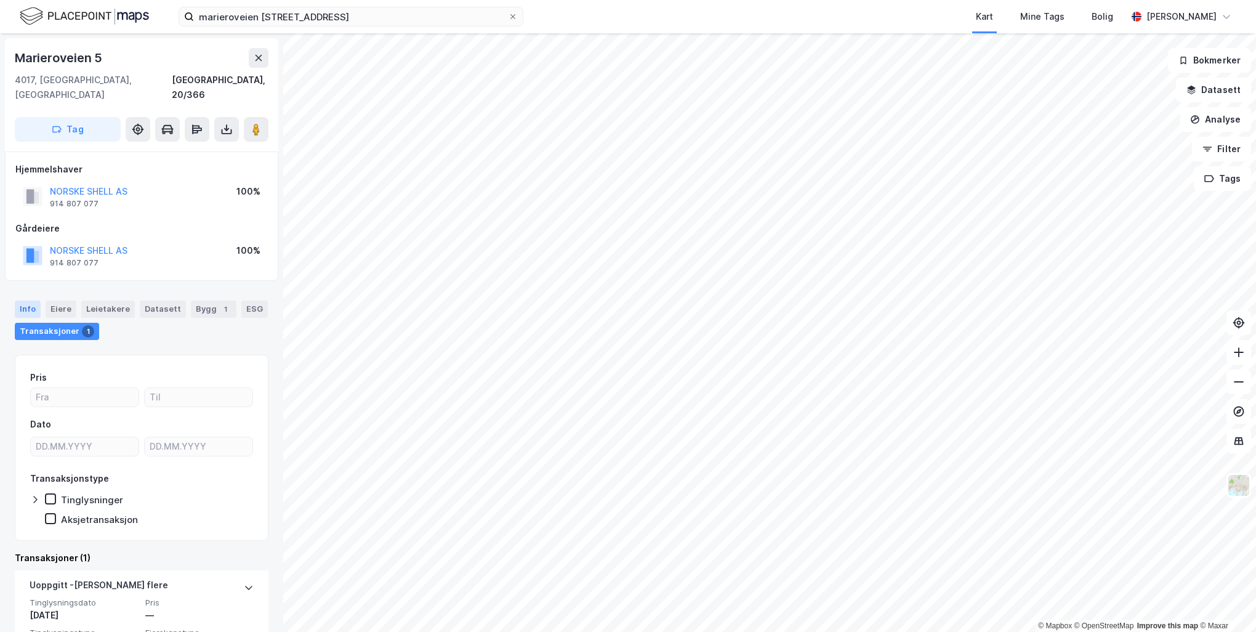
click at [25, 300] on div "Info" at bounding box center [28, 308] width 26 height 17
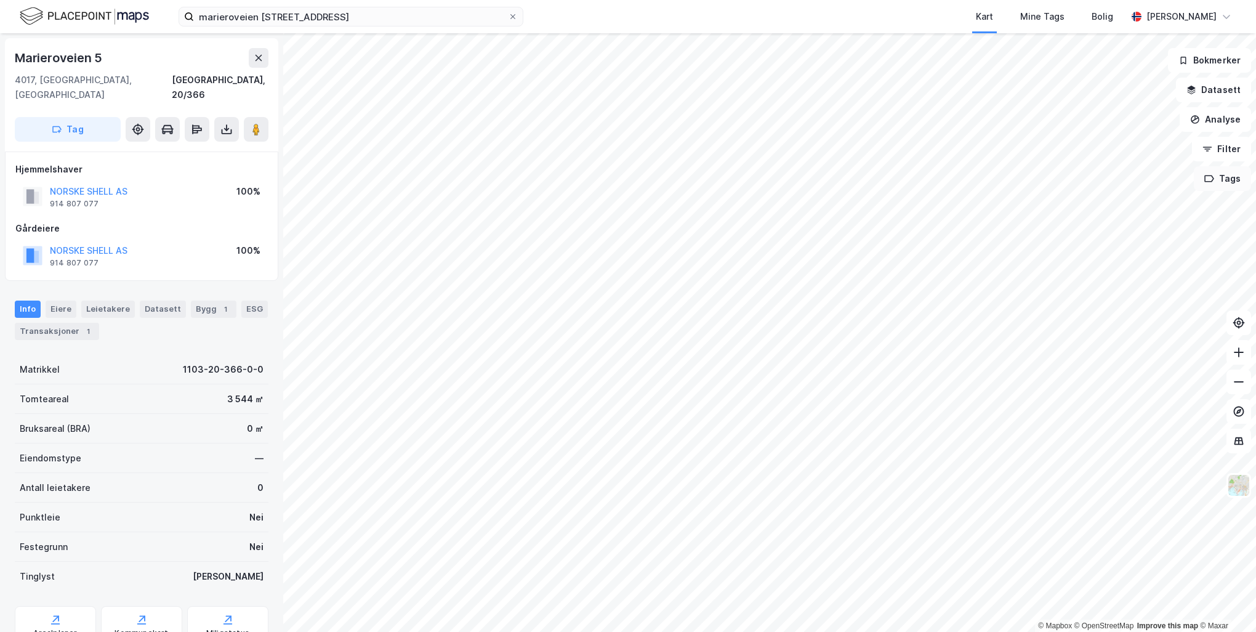
click at [1226, 185] on button "Tags" at bounding box center [1222, 178] width 57 height 25
click at [1176, 186] on button at bounding box center [1168, 187] width 20 height 20
click at [1238, 179] on button "Tags" at bounding box center [1222, 178] width 57 height 25
click at [1064, 18] on div "Mine Tags" at bounding box center [1042, 16] width 44 height 15
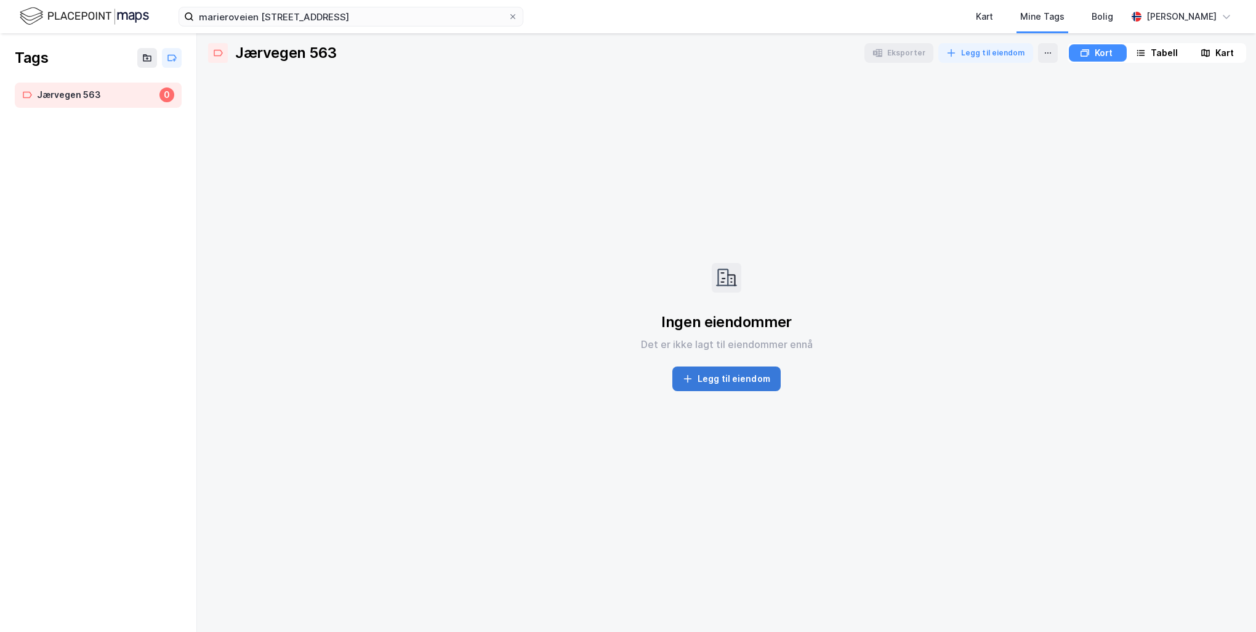
click at [739, 384] on button "Legg til eiendom" at bounding box center [726, 378] width 108 height 25
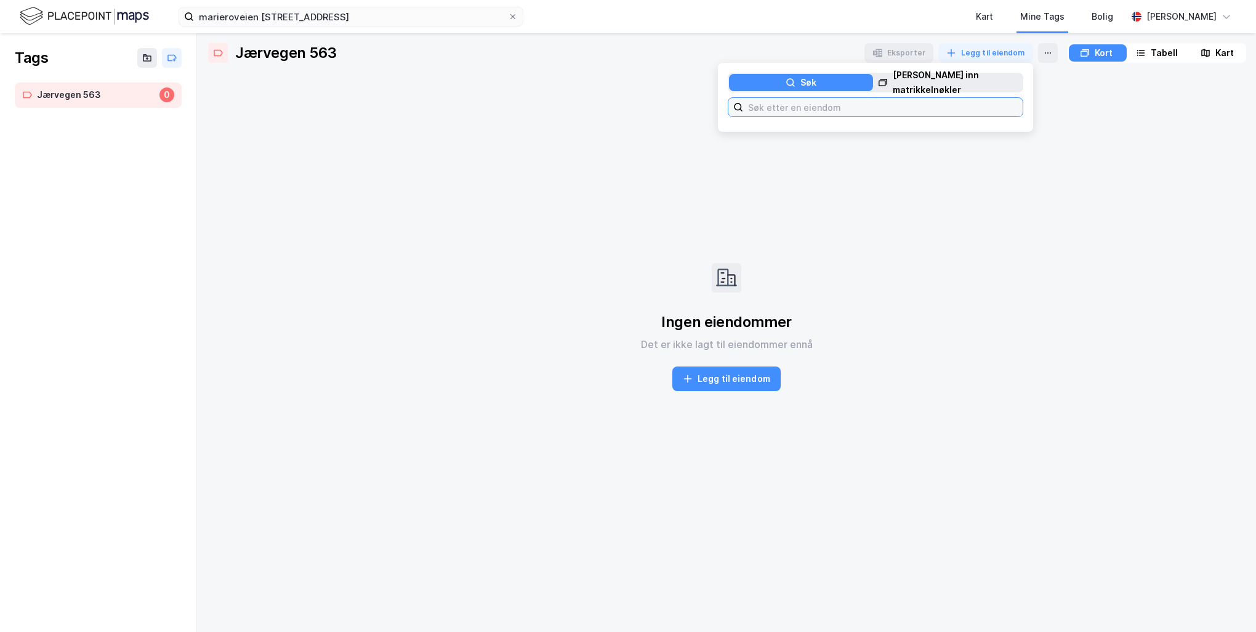
click at [762, 110] on input at bounding box center [882, 107] width 279 height 18
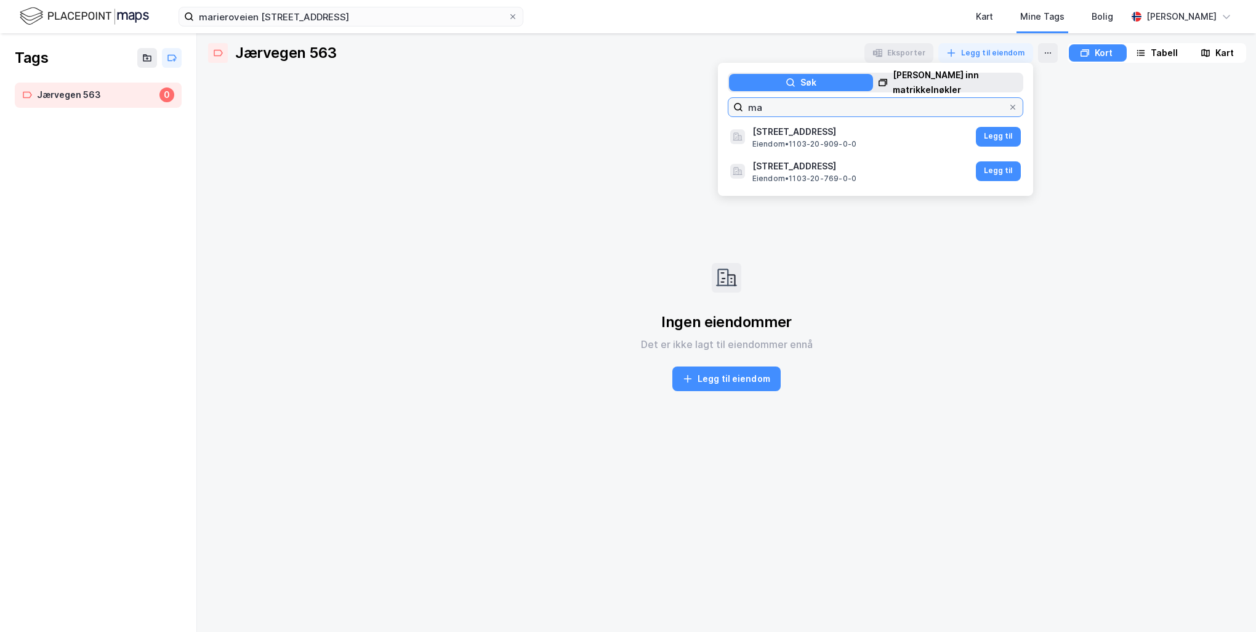
type input "m"
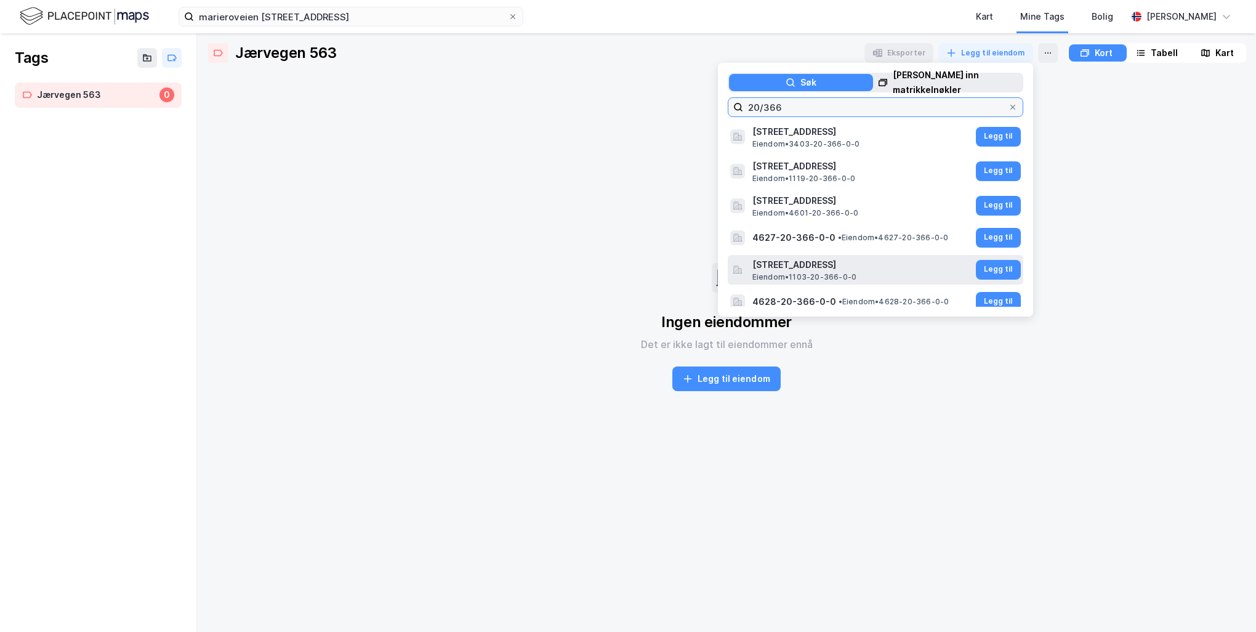
type input "20/366"
click at [894, 270] on span "[STREET_ADDRESS]" at bounding box center [862, 264] width 221 height 15
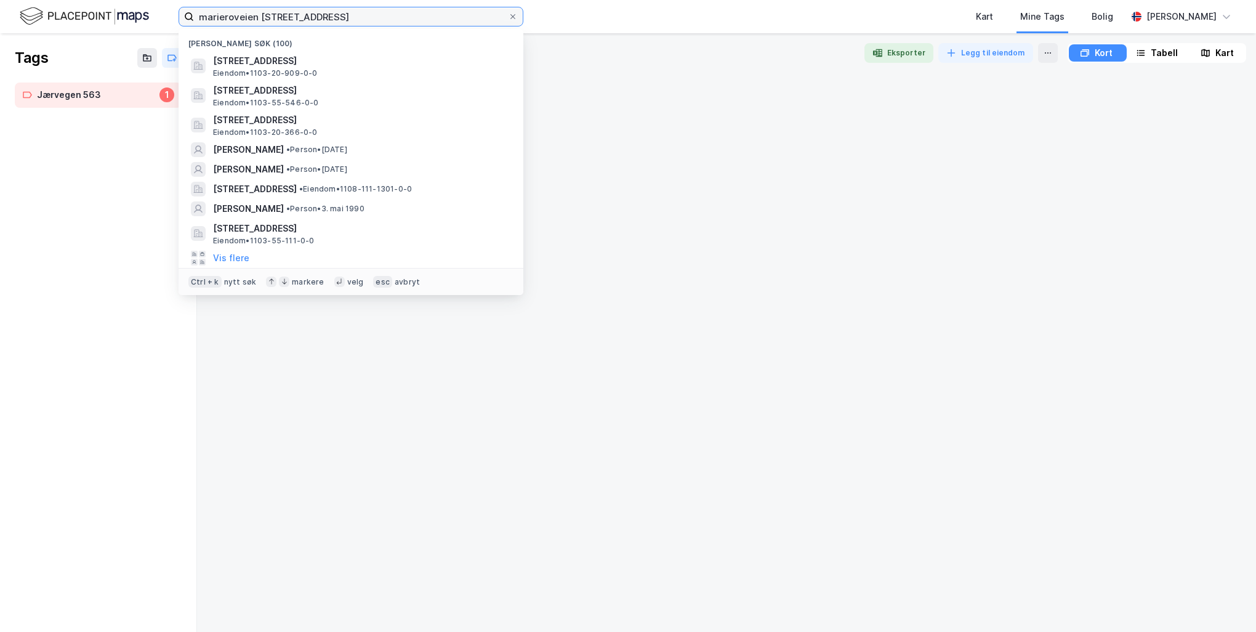
drag, startPoint x: 332, startPoint y: 14, endPoint x: 198, endPoint y: 22, distance: 133.8
click at [198, 22] on input "marieroveien [STREET_ADDRESS]" at bounding box center [351, 16] width 314 height 18
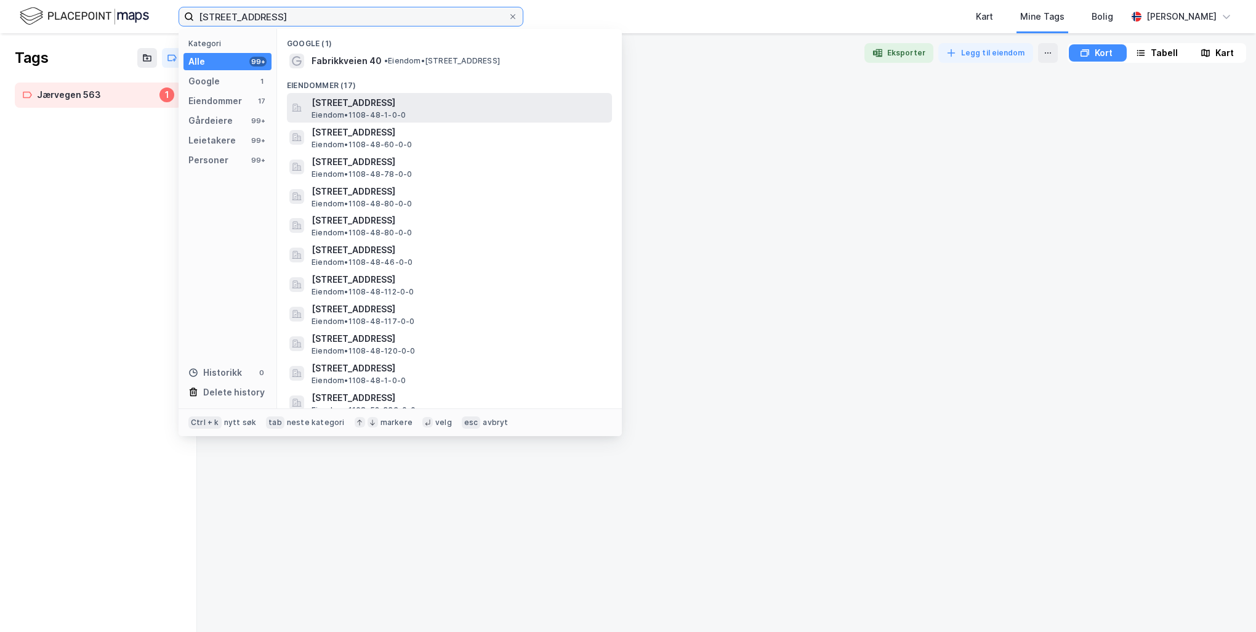
type input "[STREET_ADDRESS]"
click at [339, 110] on span "Eiendom • 1108-48-1-0-0" at bounding box center [358, 115] width 94 height 10
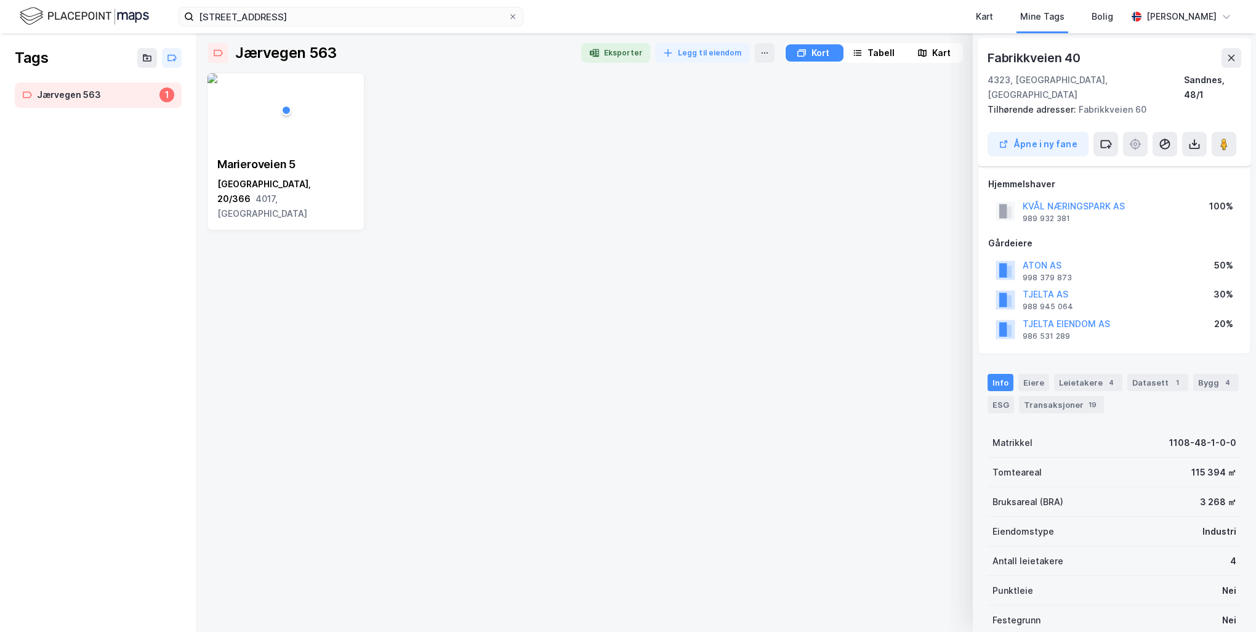
scroll to position [62, 0]
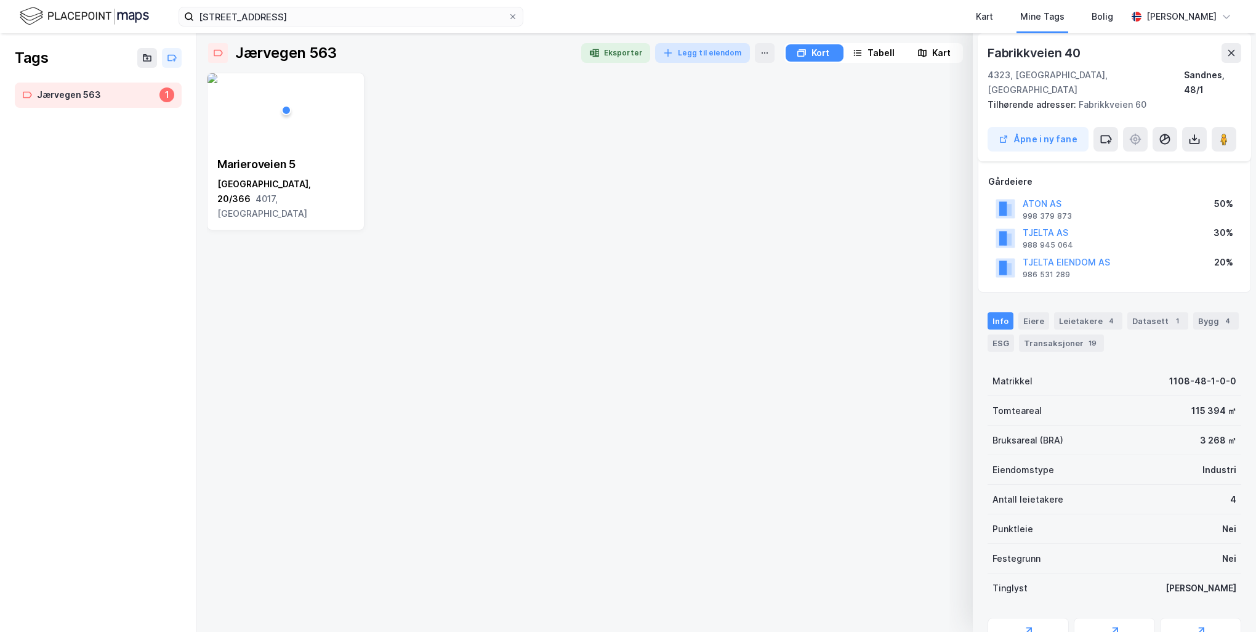
click at [683, 53] on button "Legg til eiendom" at bounding box center [702, 53] width 95 height 20
click at [99, 102] on div "Jærvegen 563 1" at bounding box center [98, 94] width 167 height 25
click at [280, 52] on div "Jærvegen 563" at bounding box center [285, 53] width 101 height 20
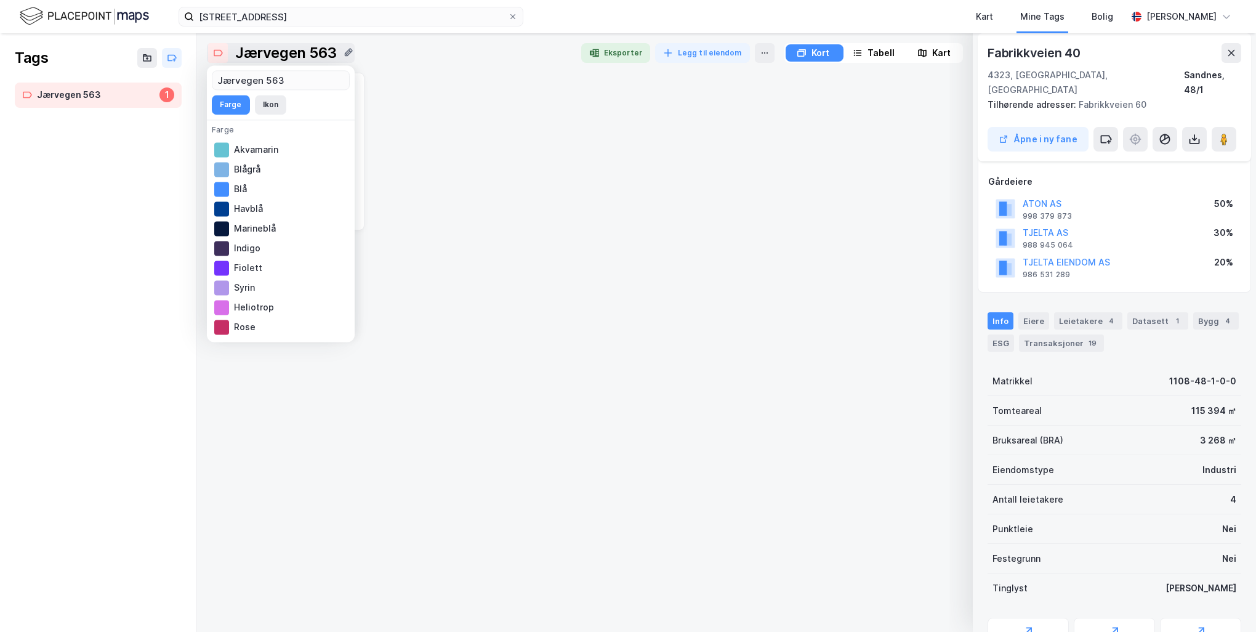
click at [350, 51] on icon at bounding box center [349, 52] width 8 height 8
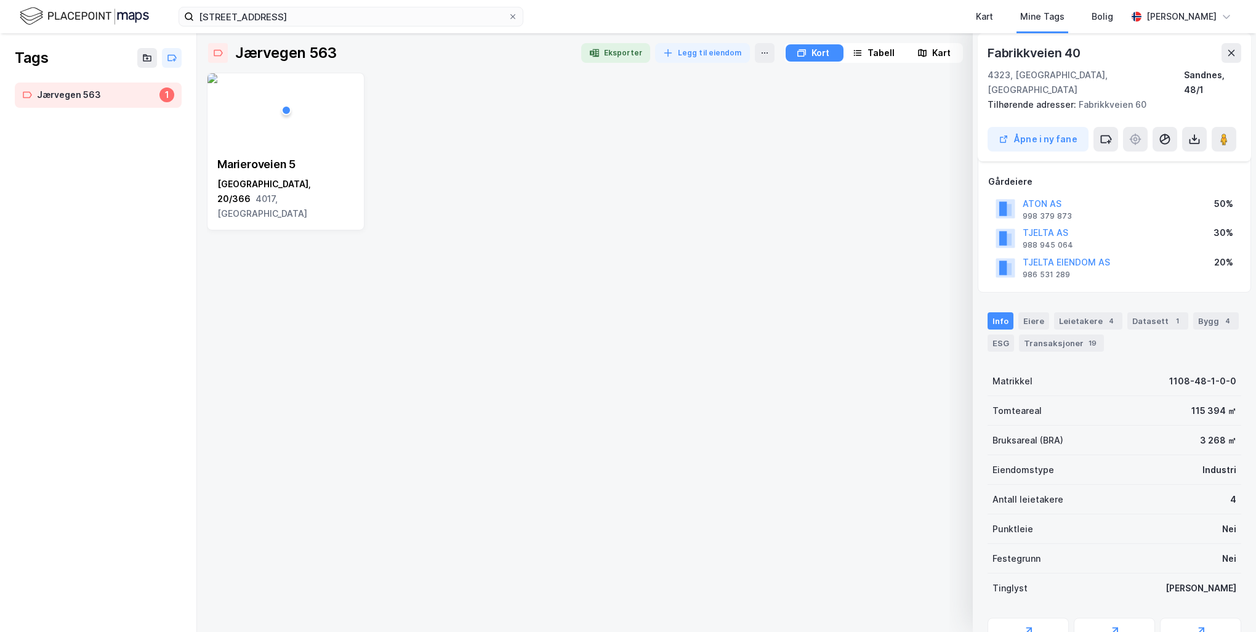
click at [500, 142] on div "[STREET_ADDRESS]" at bounding box center [726, 152] width 1039 height 158
click at [347, 51] on icon at bounding box center [349, 52] width 8 height 8
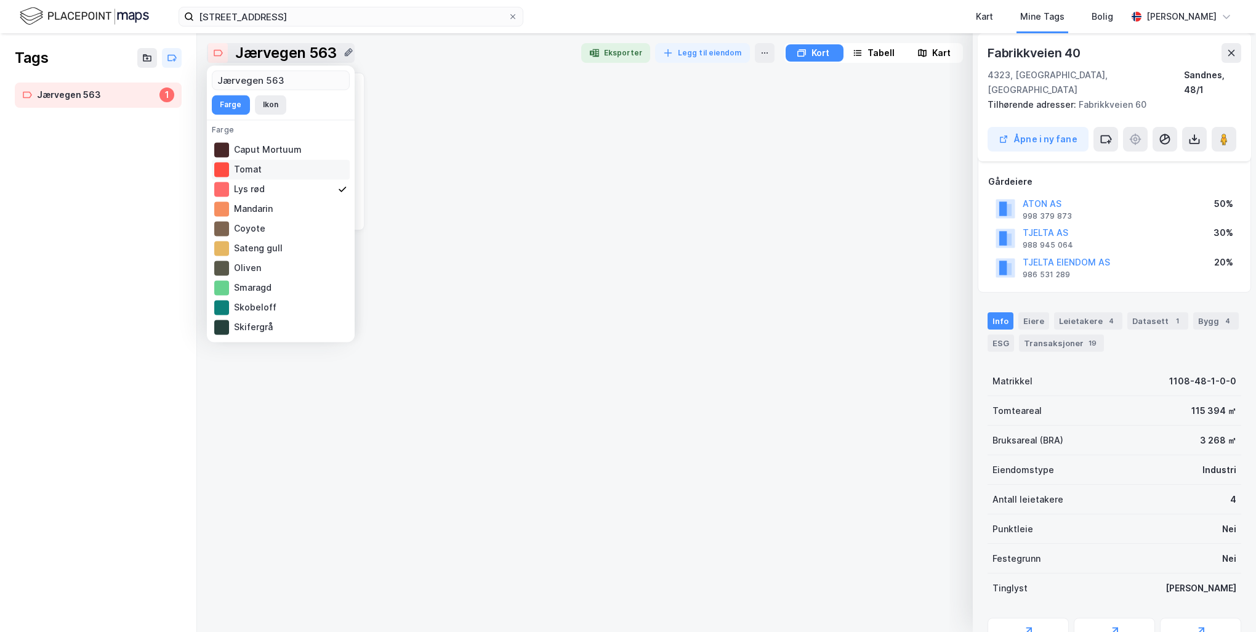
scroll to position [0, 0]
click at [288, 68] on div "Jærvegen 563 Farge Ikon Farge Akvamarin Blågrå Blå Havblå Marineblå Indigo Fiol…" at bounding box center [281, 203] width 148 height 276
click at [217, 58] on div at bounding box center [218, 53] width 20 height 20
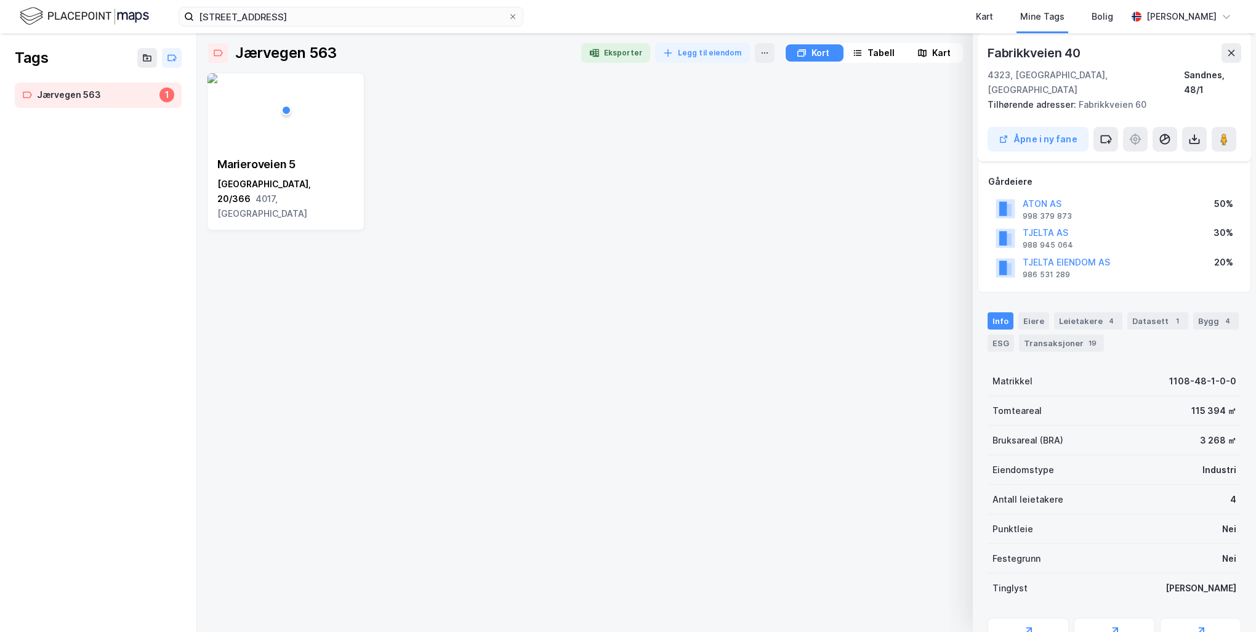
click at [874, 50] on div "Tabell" at bounding box center [880, 53] width 27 height 15
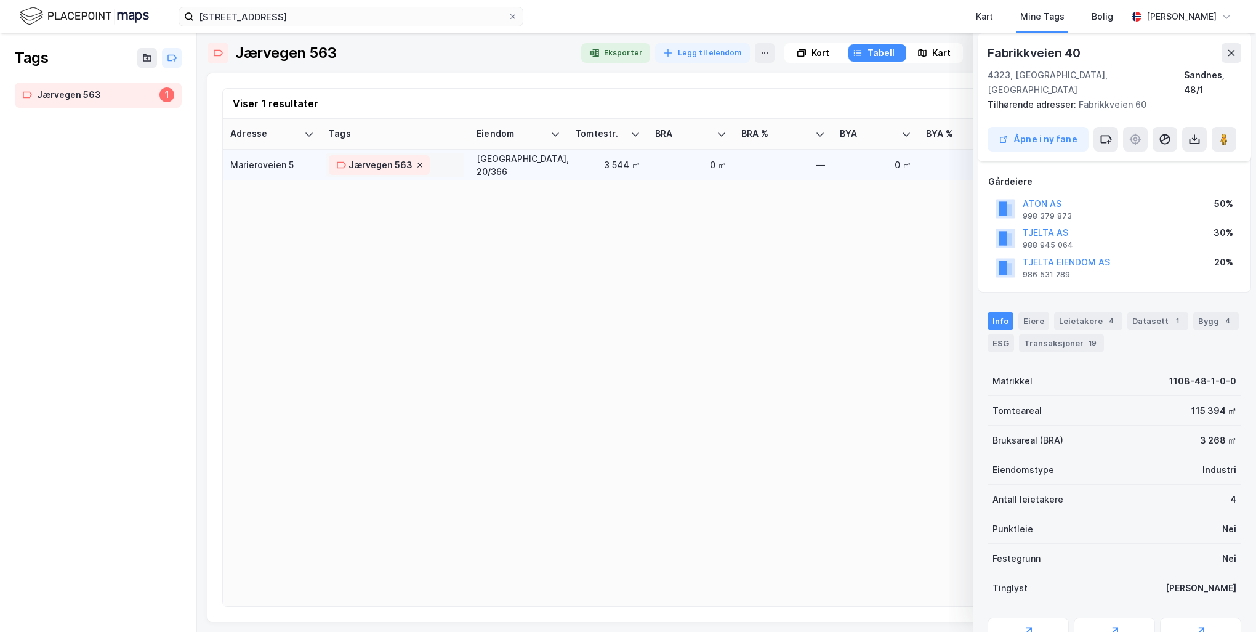
click at [419, 164] on icon at bounding box center [419, 164] width 7 height 7
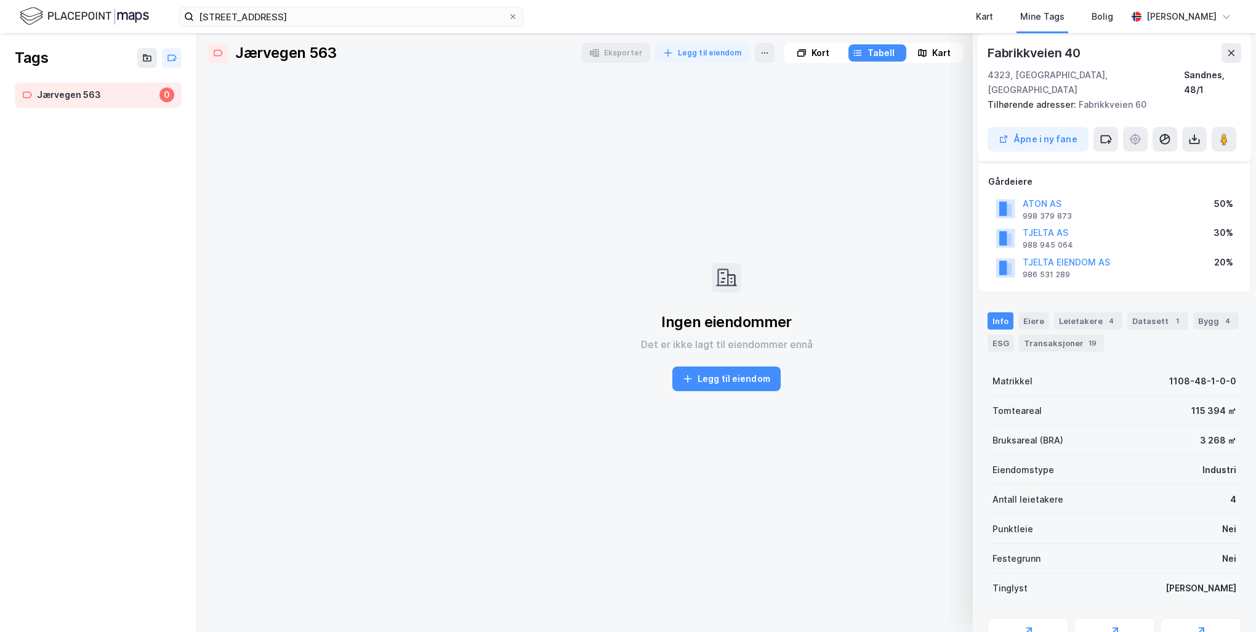
drag, startPoint x: 252, startPoint y: 55, endPoint x: 233, endPoint y: 75, distance: 27.9
click at [227, 78] on div "Ingen eiendommer Det er ikke lagt til eiendommer ennå [PERSON_NAME] til eiendom" at bounding box center [726, 327] width 1039 height 508
click at [346, 50] on icon at bounding box center [348, 52] width 10 height 10
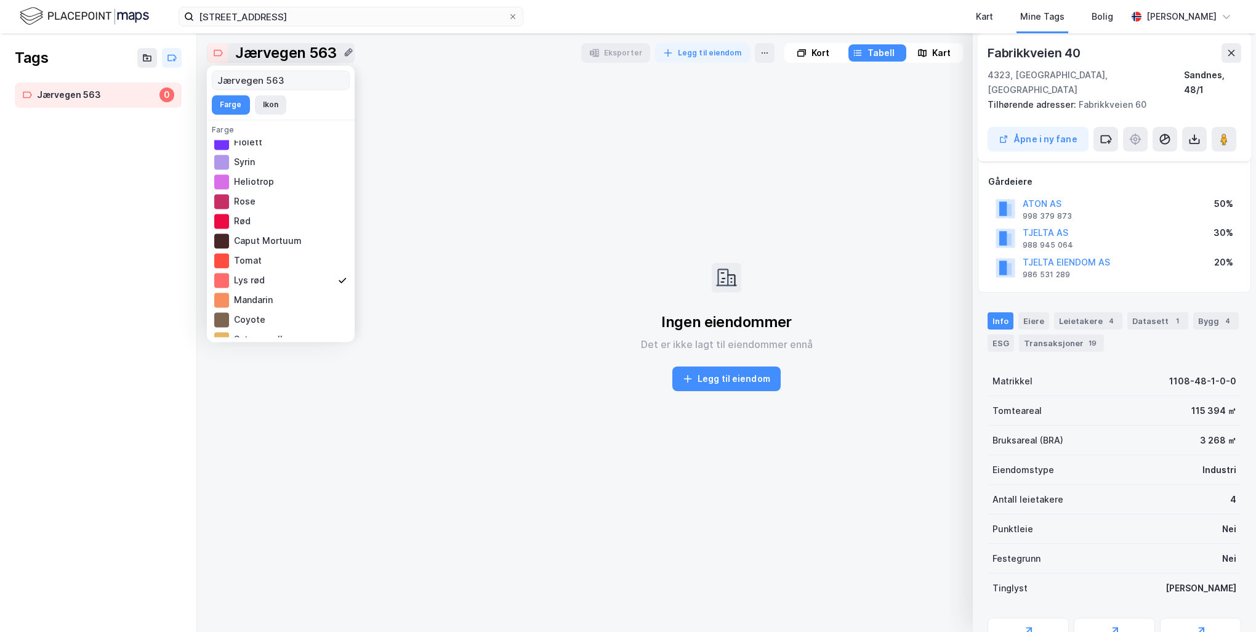
scroll to position [32, 0]
drag, startPoint x: 284, startPoint y: 79, endPoint x: 172, endPoint y: 78, distance: 112.6
click at [172, 78] on div "Jærvegen 563 Farge Ikon Farge Akvamarin Blågrå Blå Havblå Marineblå Indigo Fiol…" at bounding box center [628, 316] width 1256 height 632
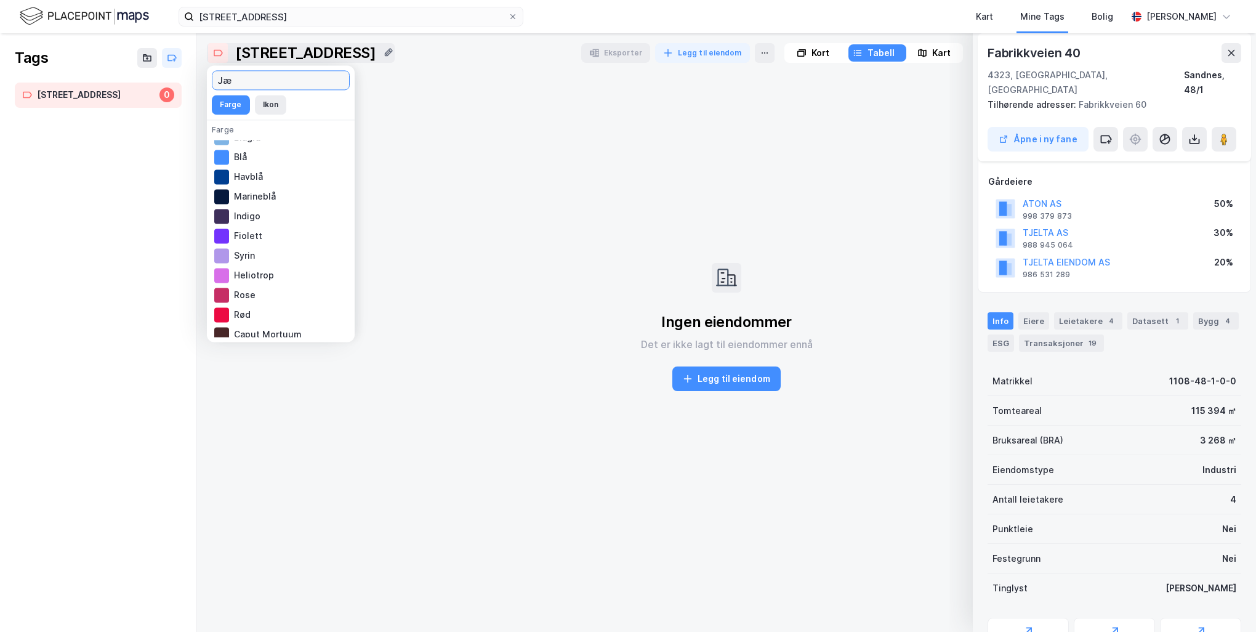
type input "J"
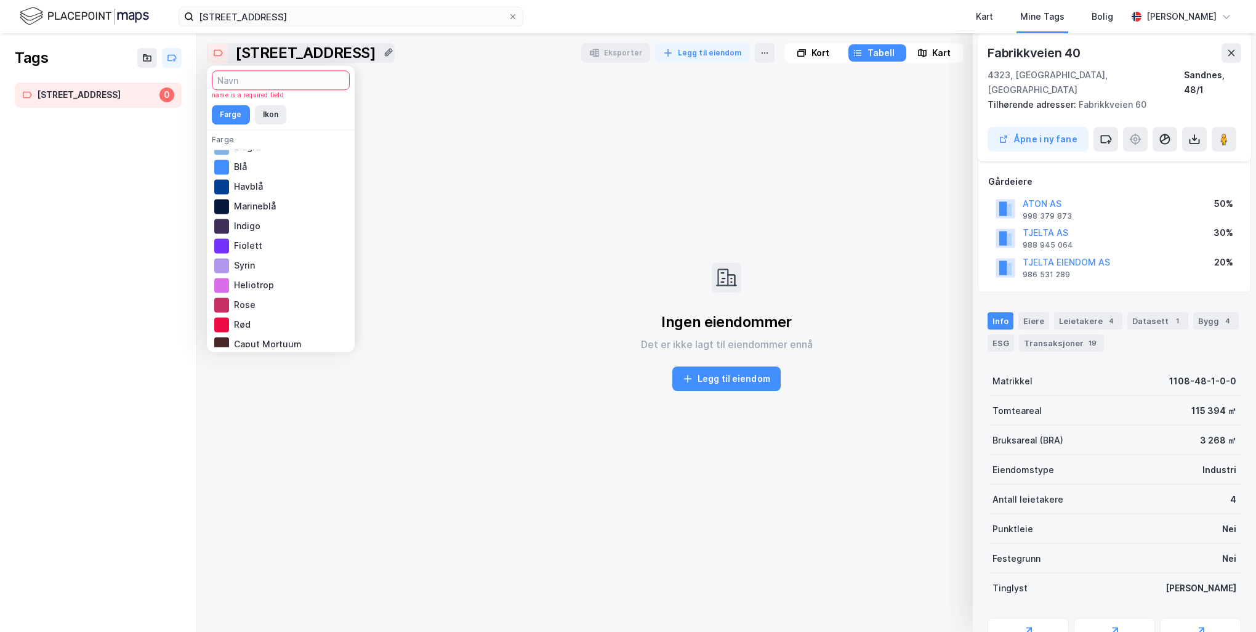
click at [633, 147] on div "Ingen eiendommer Det er ikke lagt til eiendommer ennå [PERSON_NAME] til eiendom" at bounding box center [726, 327] width 1039 height 508
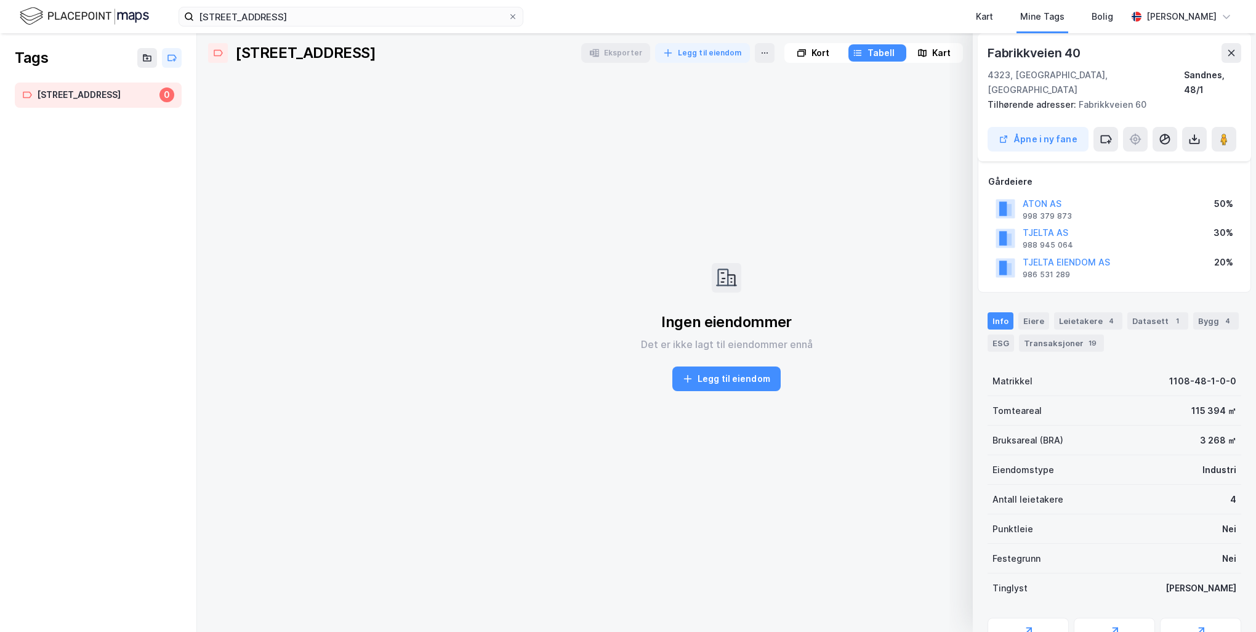
click at [133, 97] on div "[STREET_ADDRESS]" at bounding box center [96, 94] width 118 height 15
drag, startPoint x: 133, startPoint y: 97, endPoint x: 147, endPoint y: 63, distance: 37.3
click at [147, 63] on button at bounding box center [147, 58] width 20 height 20
click at [137, 119] on div "Jærvegen 56 0" at bounding box center [98, 125] width 196 height 87
click at [36, 62] on div "Tags" at bounding box center [31, 58] width 33 height 20
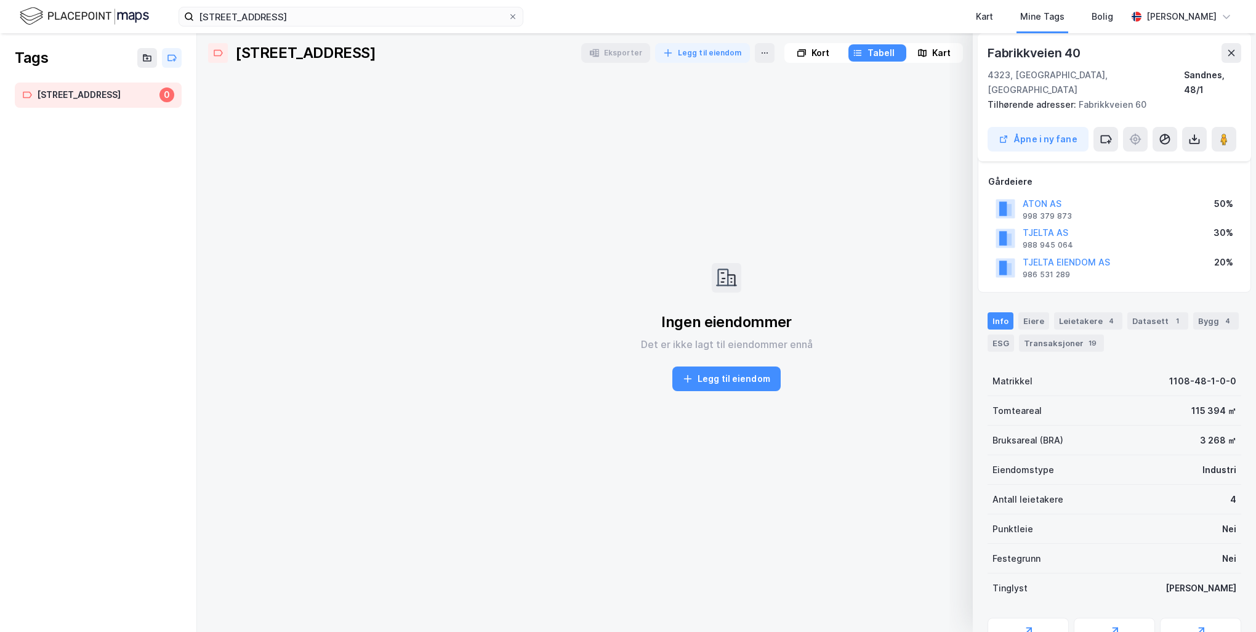
click at [592, 148] on div "Ingen eiendommer Det er ikke lagt til eiendommer ennå [PERSON_NAME] til eiendom" at bounding box center [726, 327] width 1039 height 508
click at [411, 16] on input "[STREET_ADDRESS]" at bounding box center [351, 16] width 314 height 18
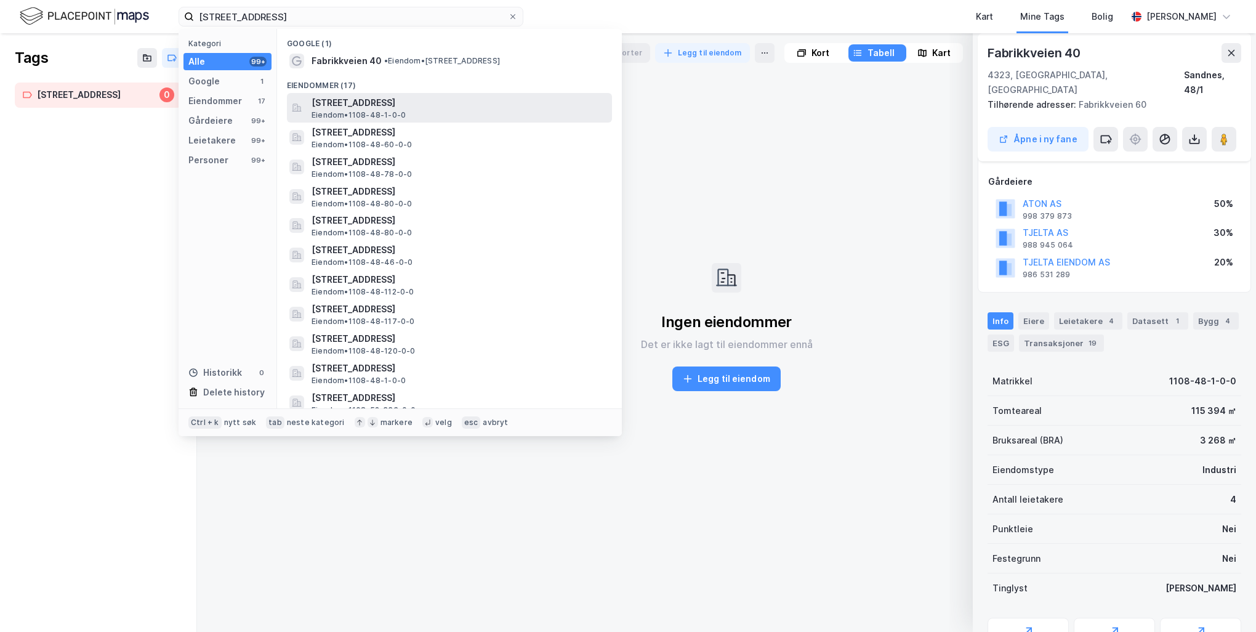
click at [395, 103] on span "[STREET_ADDRESS]" at bounding box center [458, 102] width 295 height 15
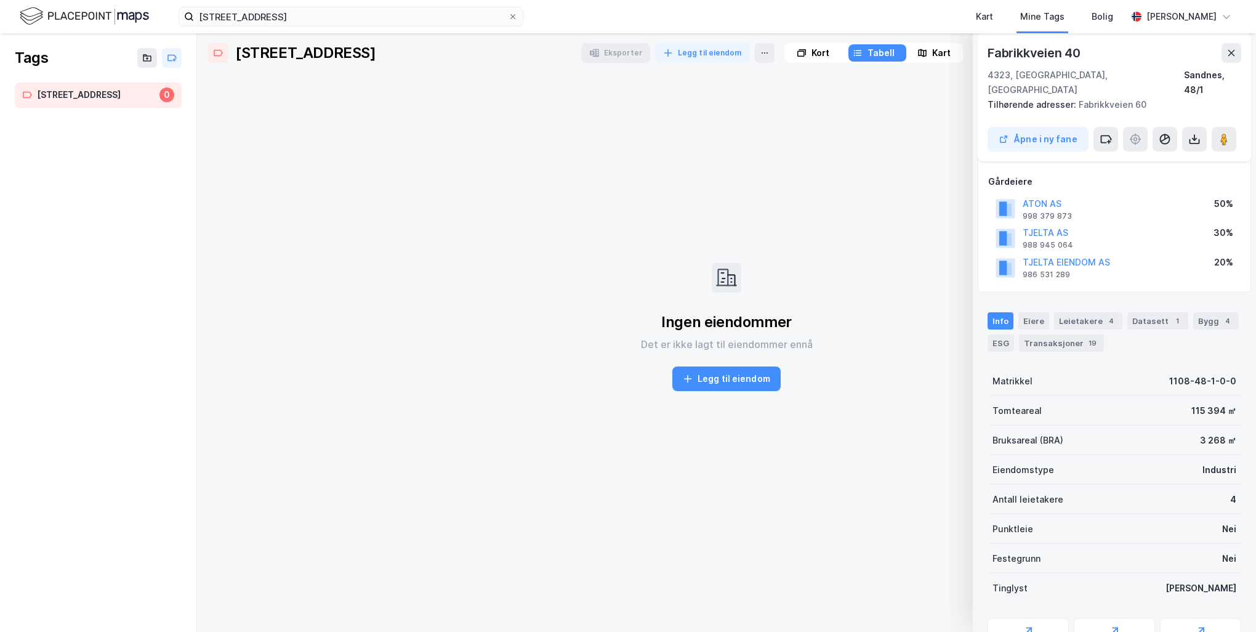
click at [140, 16] on img at bounding box center [84, 17] width 129 height 22
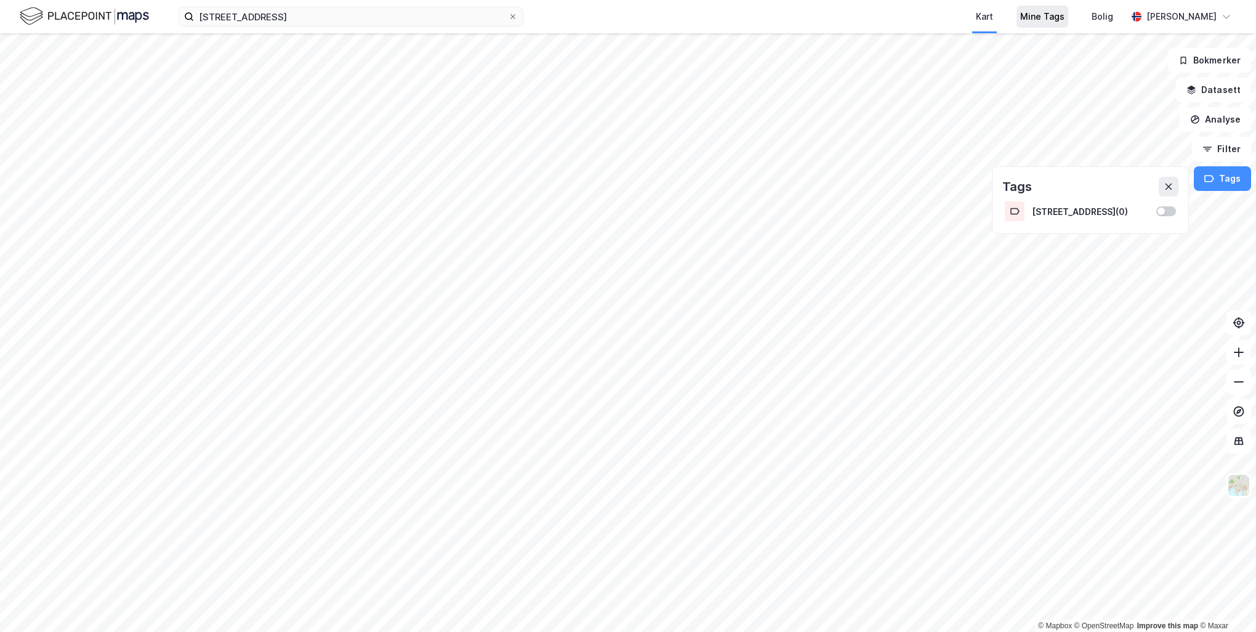
click at [1039, 14] on div "Mine Tags" at bounding box center [1042, 16] width 44 height 15
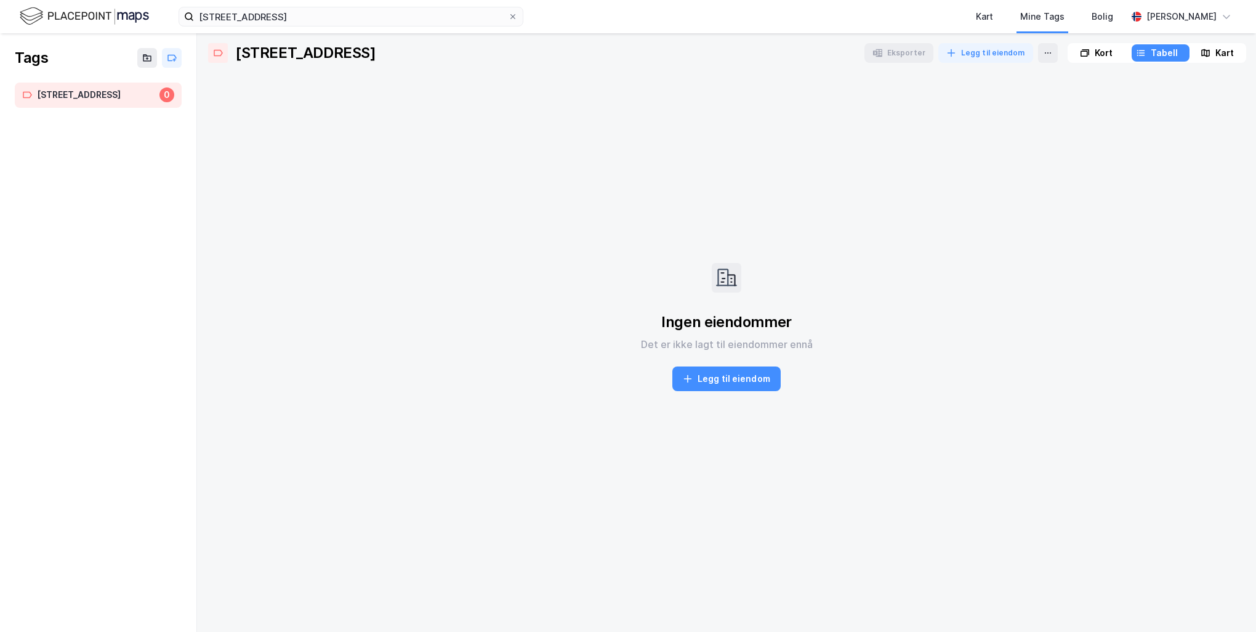
click at [1094, 58] on div "Kort" at bounding box center [1103, 53] width 18 height 15
click at [1165, 58] on div "Tabell" at bounding box center [1163, 53] width 27 height 15
click at [1046, 55] on button at bounding box center [1048, 53] width 20 height 20
click at [1011, 85] on div "Ingen eiendommer Det er ikke lagt til eiendommer ennå [PERSON_NAME] til eiendom" at bounding box center [726, 327] width 1039 height 508
click at [1043, 52] on icon at bounding box center [1048, 53] width 10 height 10
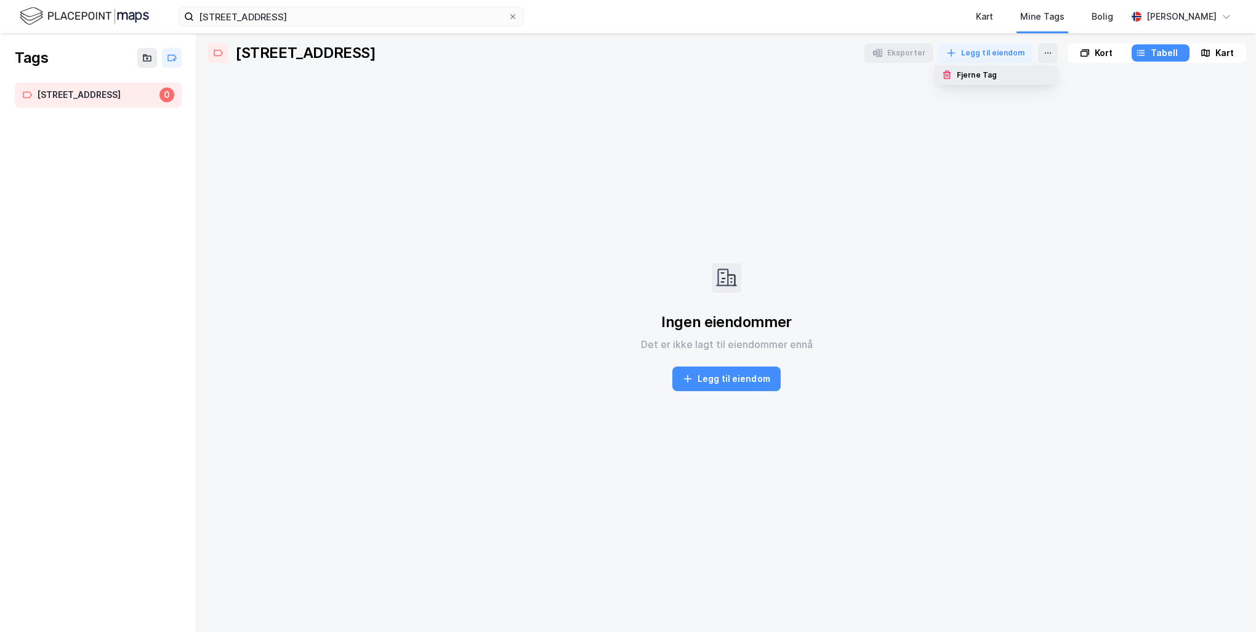
click at [985, 77] on div "Fjerne Tag" at bounding box center [977, 75] width 41 height 10
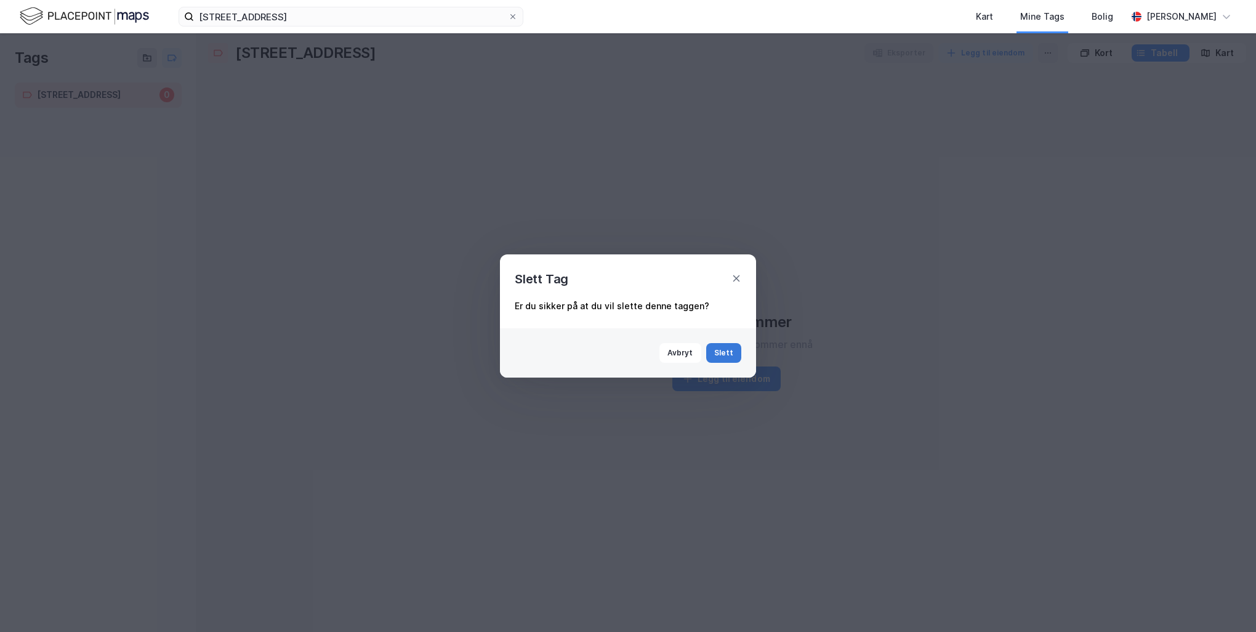
click at [728, 350] on button "Slett" at bounding box center [724, 353] width 36 height 20
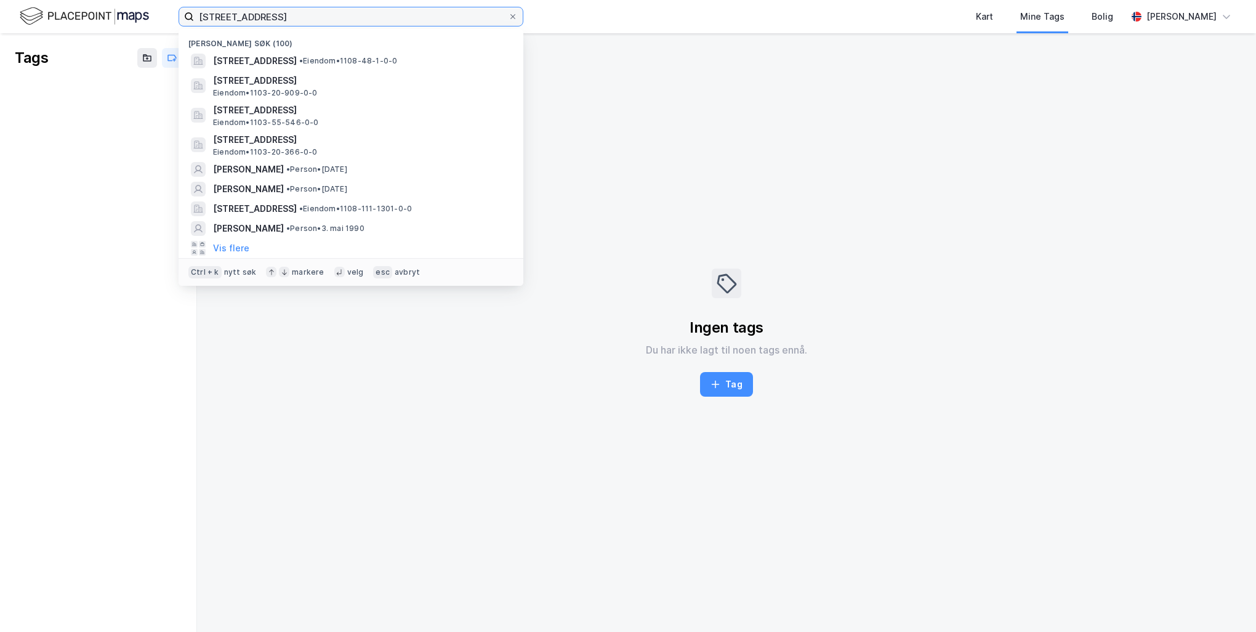
click at [347, 18] on input "[STREET_ADDRESS]" at bounding box center [351, 16] width 314 height 18
click at [993, 23] on div "Kart" at bounding box center [984, 16] width 17 height 15
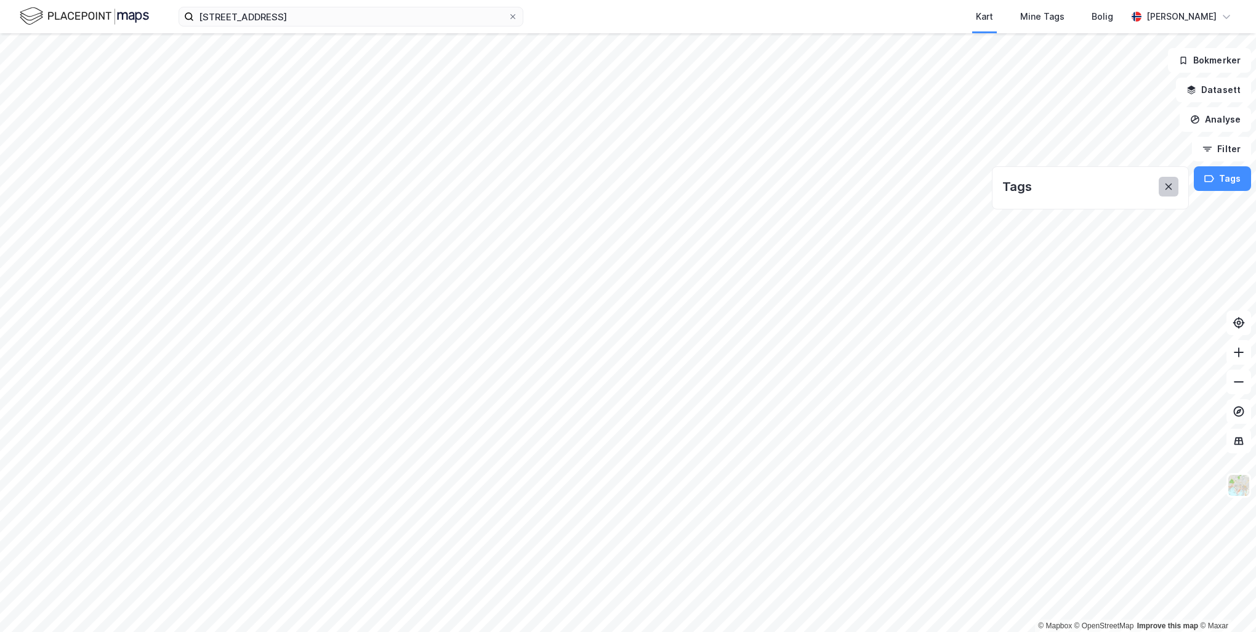
click at [1166, 188] on icon at bounding box center [1168, 187] width 10 height 10
click at [1209, 60] on button "Bokmerker" at bounding box center [1209, 60] width 83 height 25
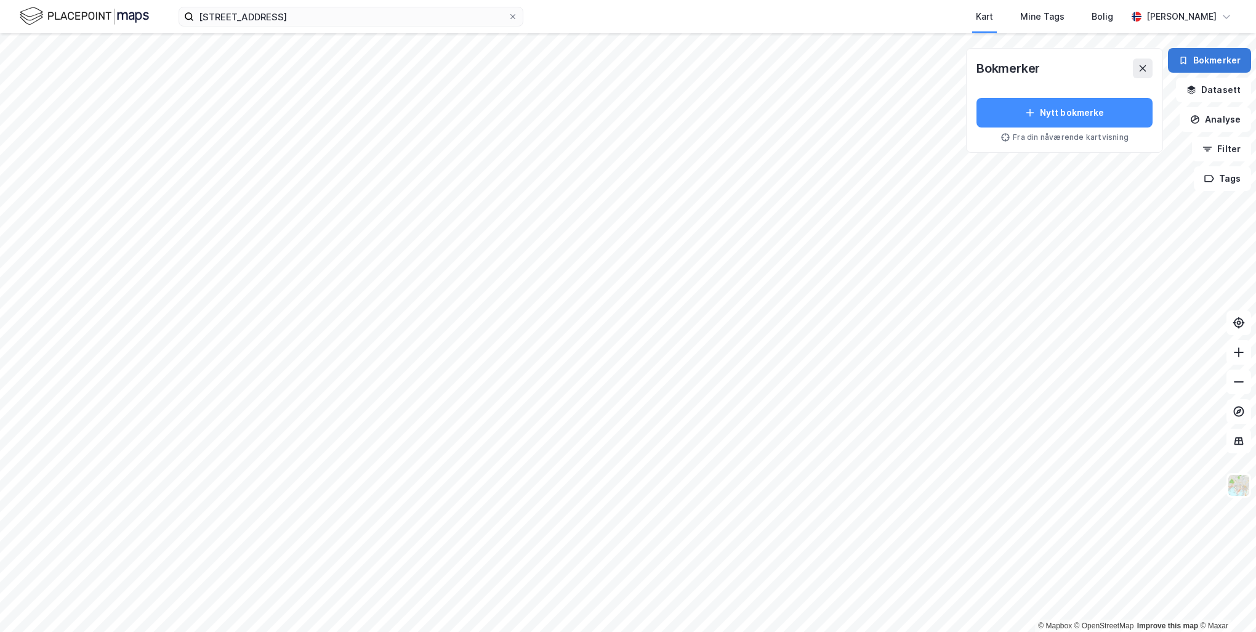
click at [1209, 60] on button "Bokmerker" at bounding box center [1209, 60] width 83 height 25
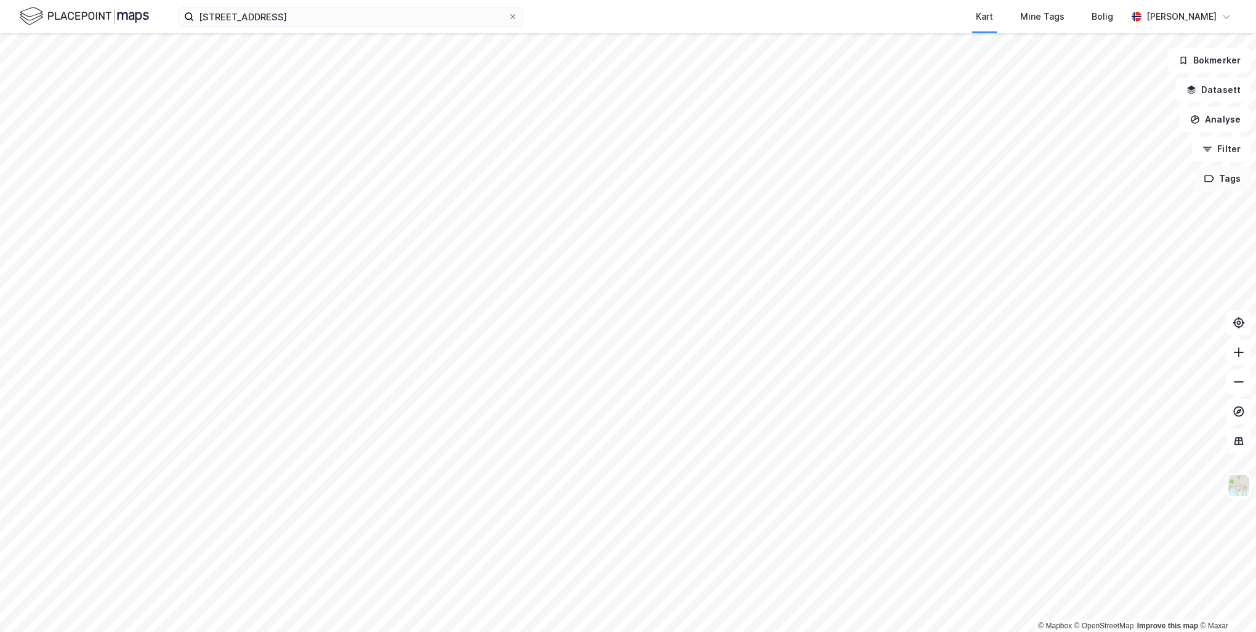
click at [1221, 182] on button "Tags" at bounding box center [1222, 178] width 57 height 25
click at [1169, 189] on icon at bounding box center [1168, 187] width 10 height 10
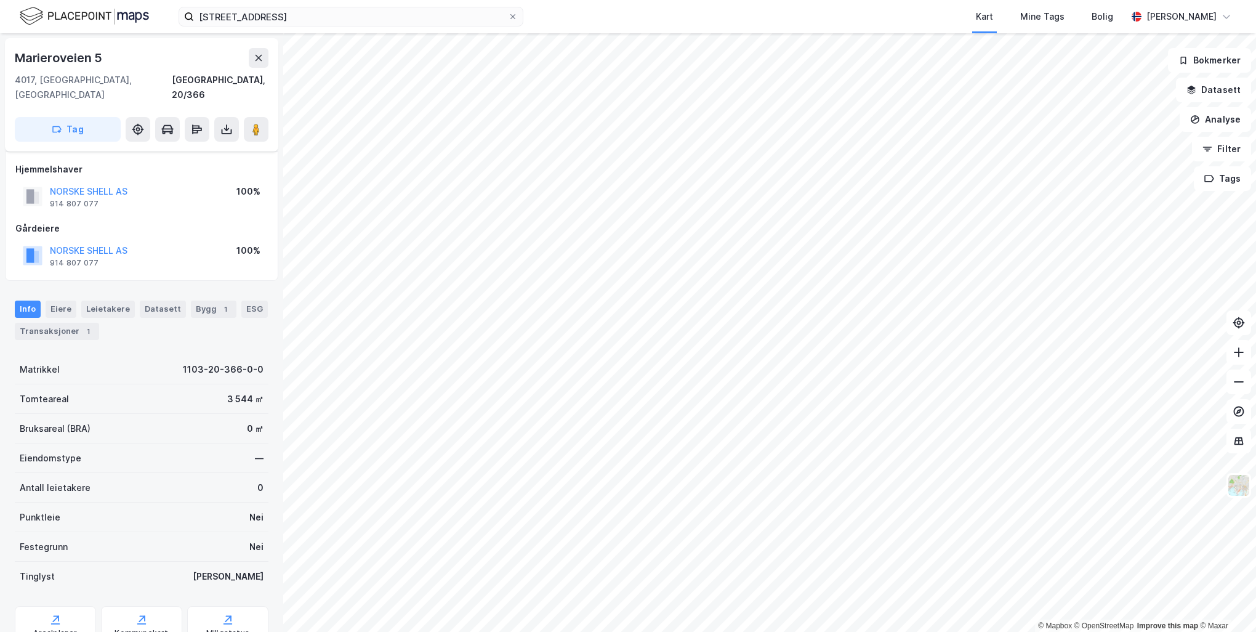
scroll to position [38, 0]
